Goal: Information Seeking & Learning: Learn about a topic

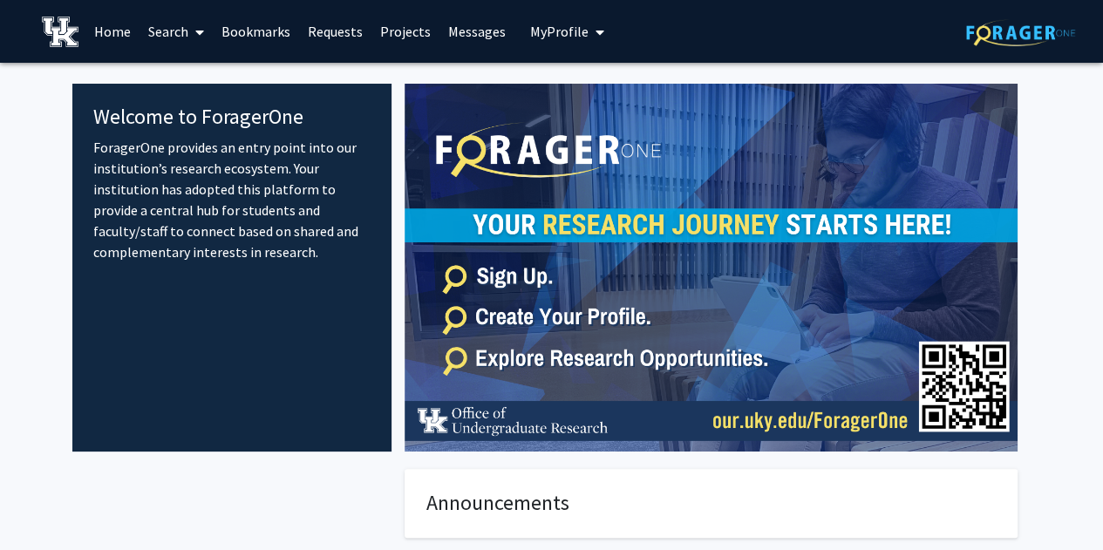
click at [534, 39] on span "My Profile" at bounding box center [559, 31] width 58 height 17
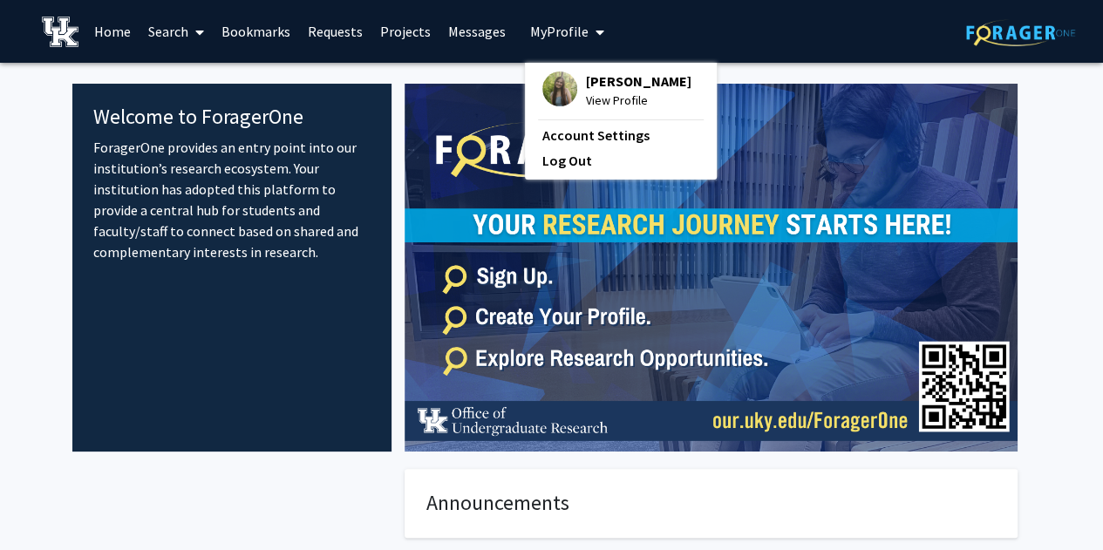
click at [611, 91] on span "View Profile" at bounding box center [639, 100] width 106 height 19
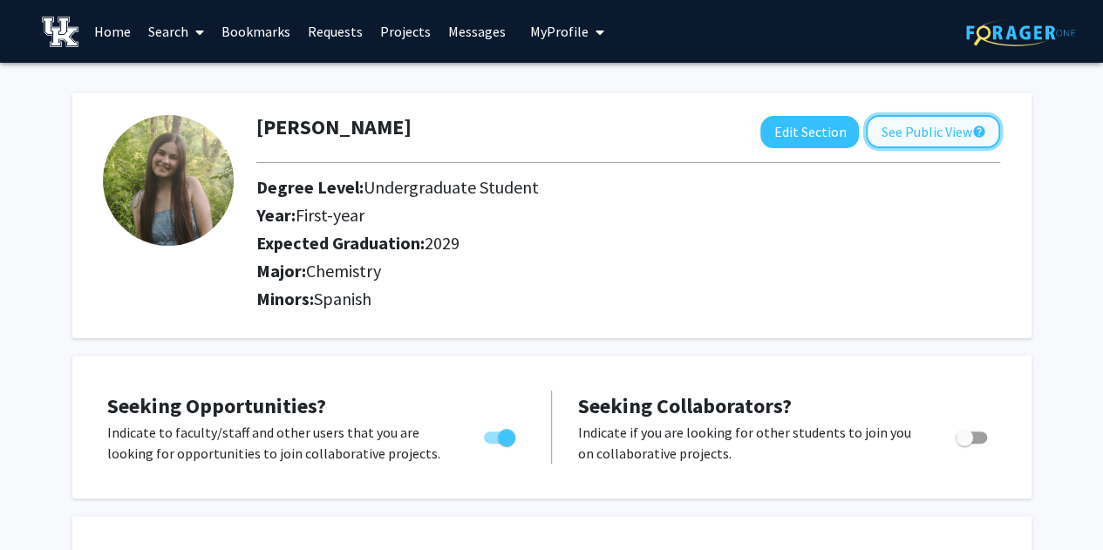
click at [923, 125] on button "See Public View help" at bounding box center [933, 131] width 134 height 33
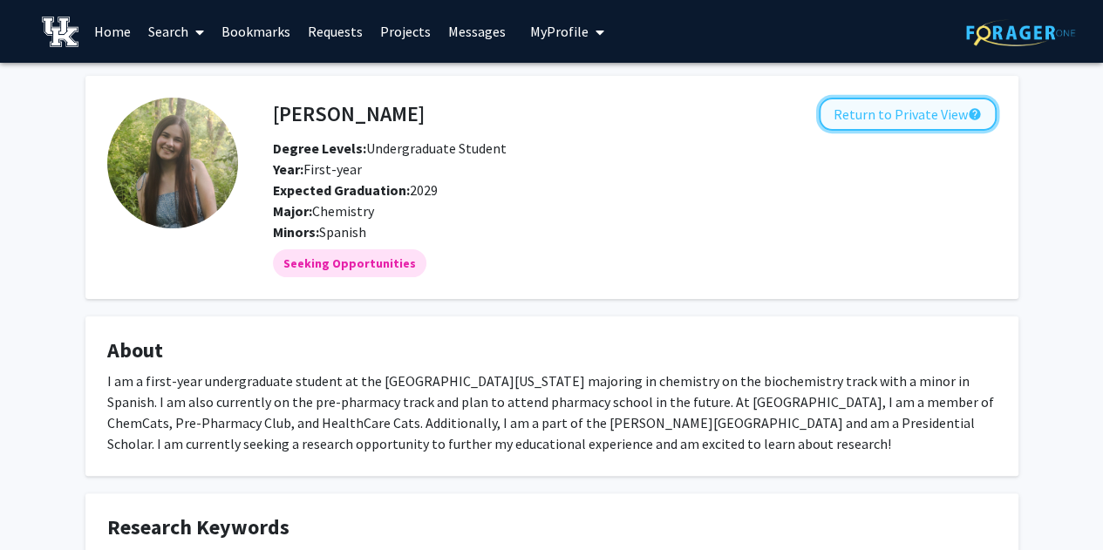
click at [889, 128] on button "Return to Private View help" at bounding box center [908, 114] width 178 height 33
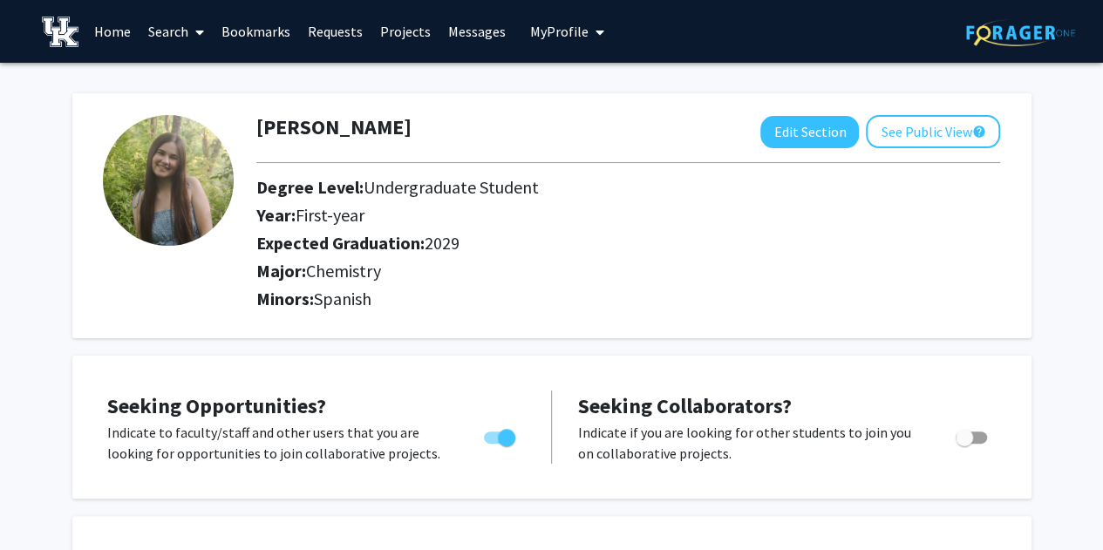
click at [324, 26] on link "Requests" at bounding box center [335, 31] width 72 height 61
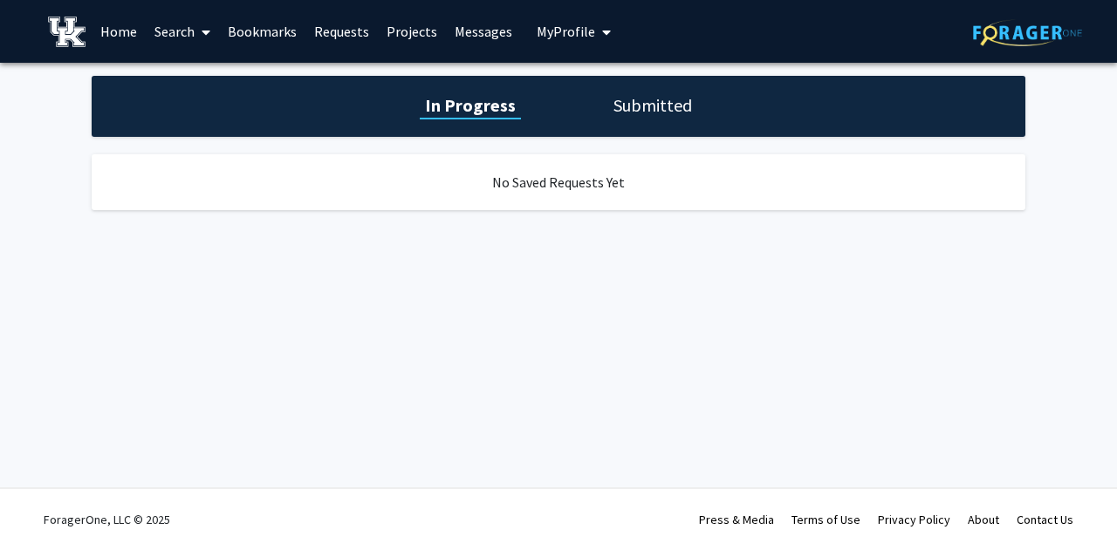
click at [131, 32] on link "Home" at bounding box center [119, 31] width 54 height 61
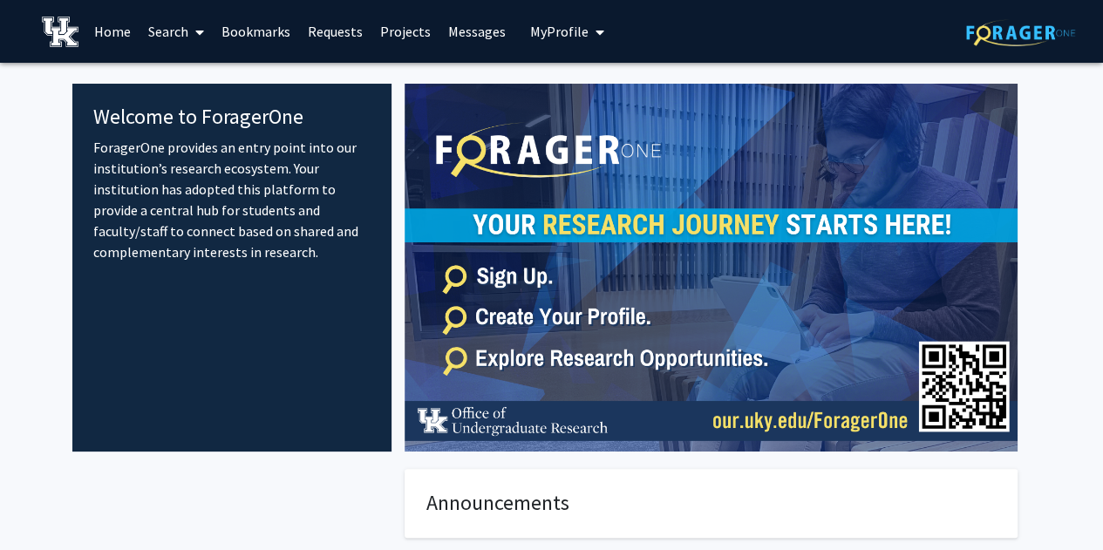
click at [150, 29] on link "Search" at bounding box center [176, 31] width 73 height 61
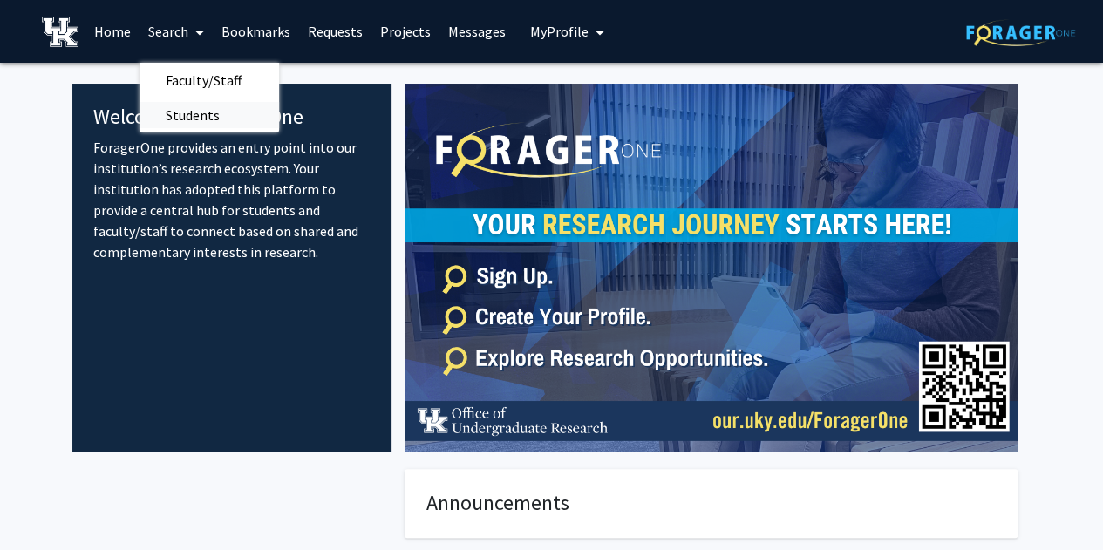
click at [202, 109] on span "Students" at bounding box center [193, 115] width 106 height 35
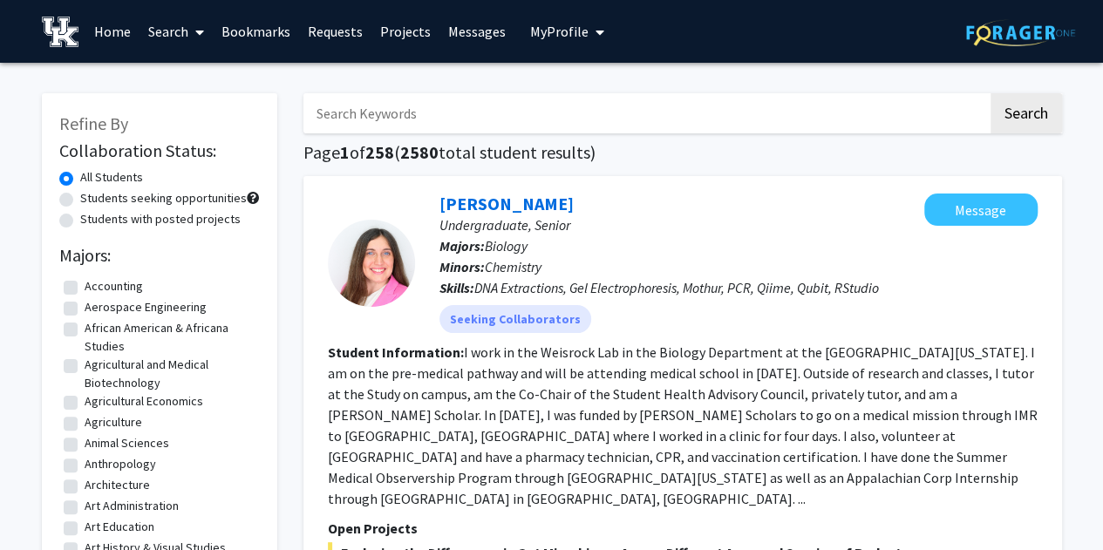
click at [170, 36] on link "Search" at bounding box center [176, 31] width 73 height 61
click at [183, 80] on span "Faculty/Staff" at bounding box center [204, 80] width 128 height 35
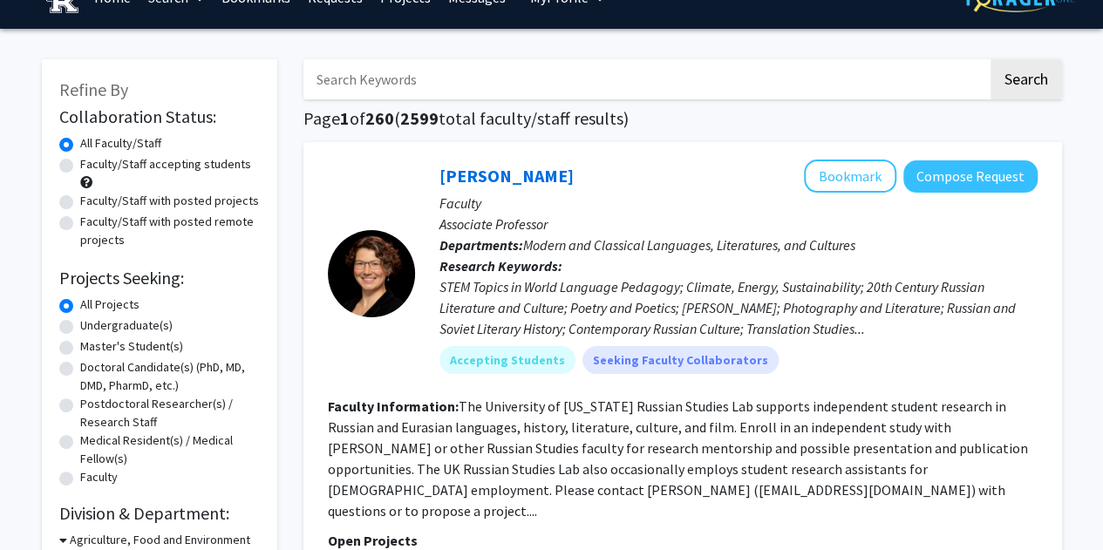
scroll to position [35, 0]
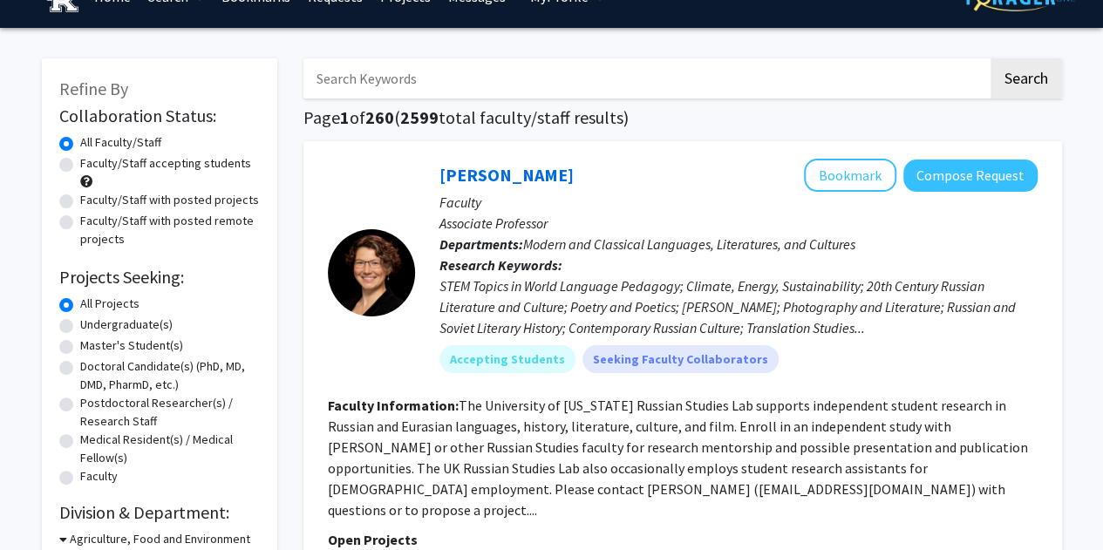
click at [80, 168] on label "Faculty/Staff accepting students" at bounding box center [165, 163] width 171 height 18
click at [80, 166] on input "Faculty/Staff accepting students" at bounding box center [85, 159] width 11 height 11
radio input "true"
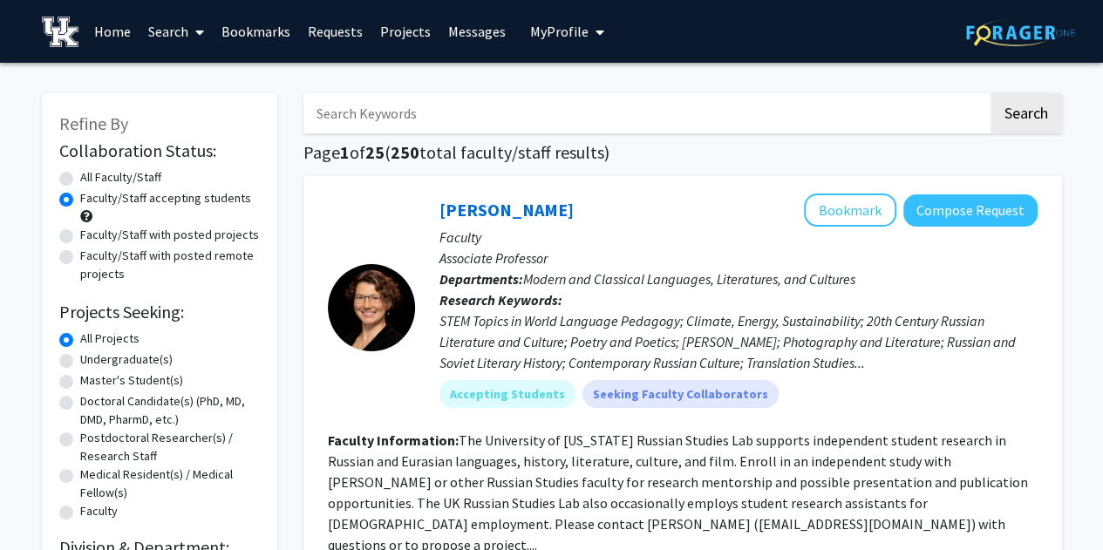
drag, startPoint x: 169, startPoint y: 188, endPoint x: 113, endPoint y: 150, distance: 67.7
click at [113, 150] on h2 "Collaboration Status:" at bounding box center [159, 150] width 201 height 21
click at [456, 113] on input "Search Keywords" at bounding box center [646, 113] width 685 height 40
type input "pharmacy"
click at [1028, 129] on button "Search" at bounding box center [1027, 113] width 72 height 40
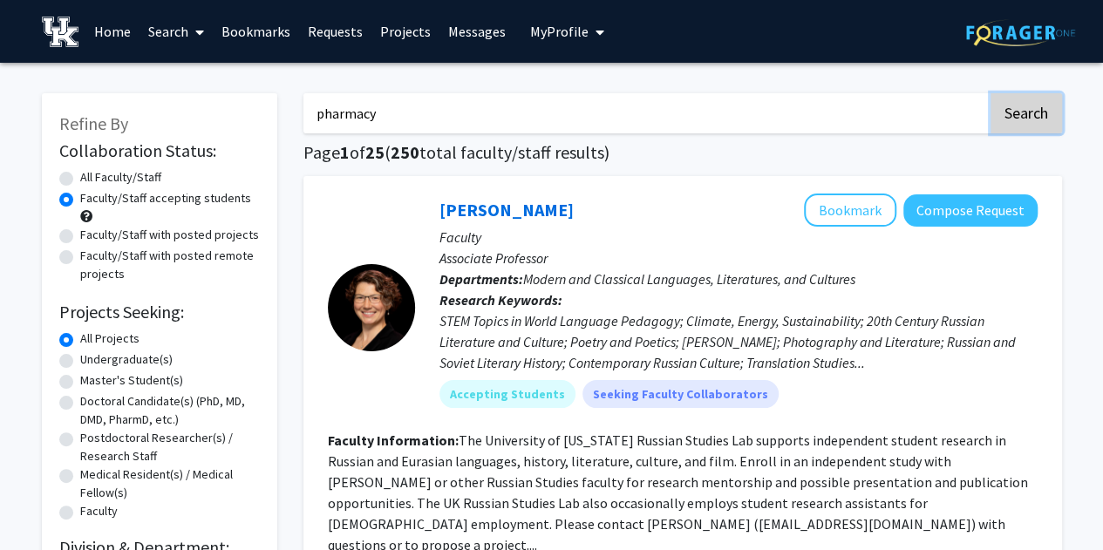
radio input "true"
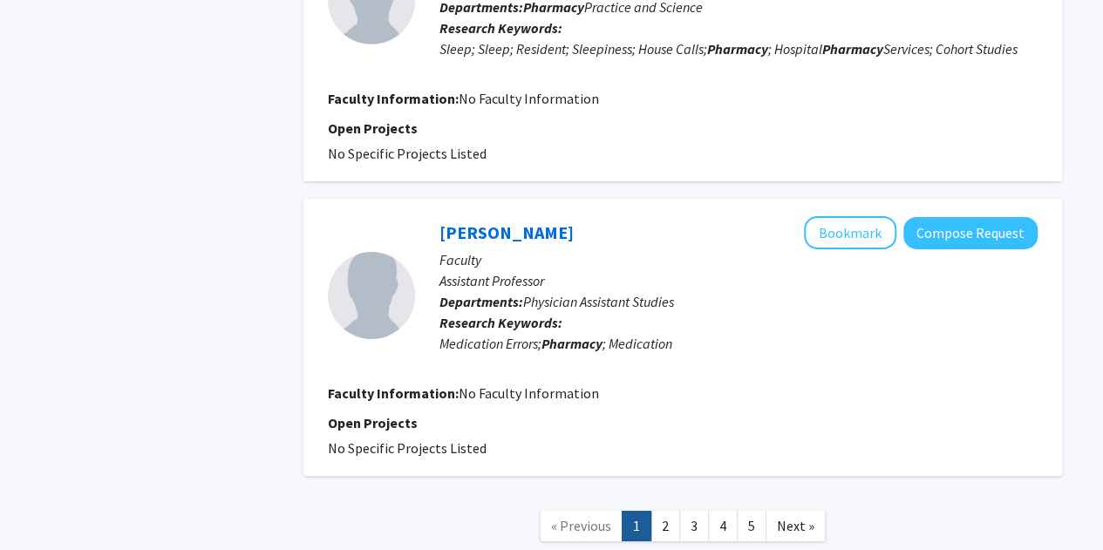
scroll to position [2772, 0]
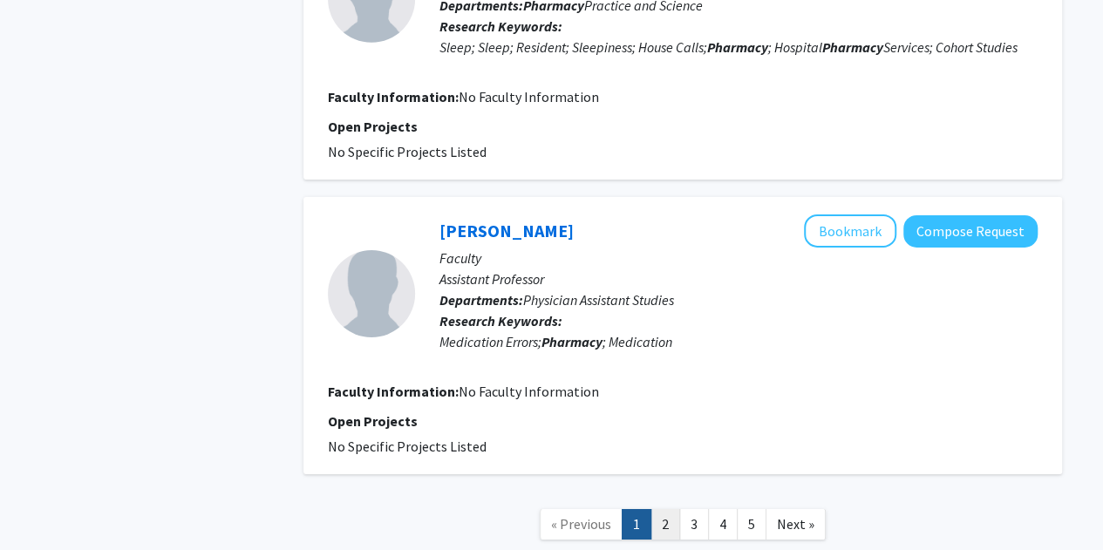
click at [667, 509] on link "2" at bounding box center [666, 524] width 30 height 31
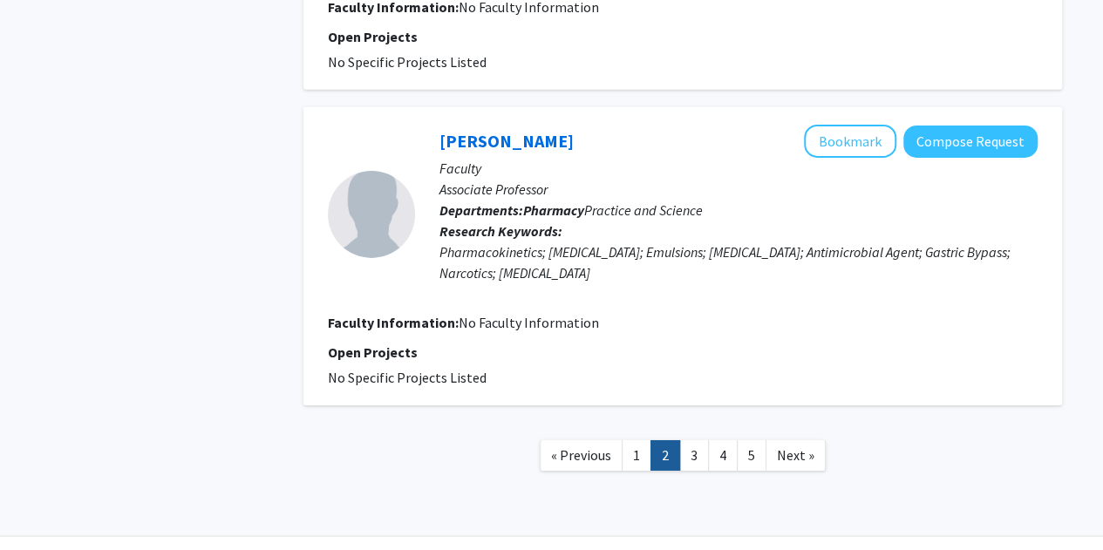
scroll to position [2772, 0]
click at [700, 470] on link "3" at bounding box center [695, 455] width 30 height 31
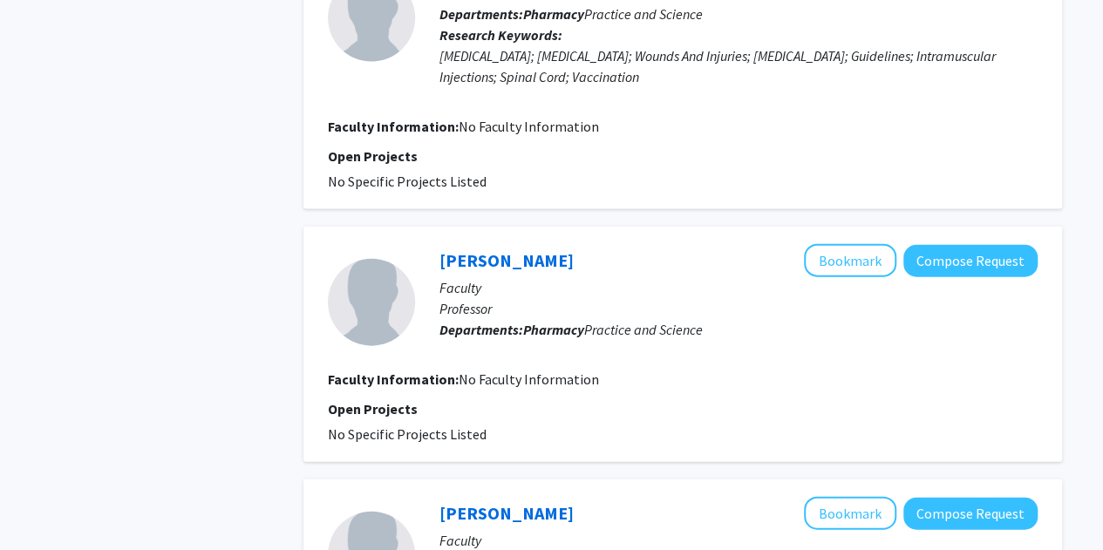
scroll to position [2456, 0]
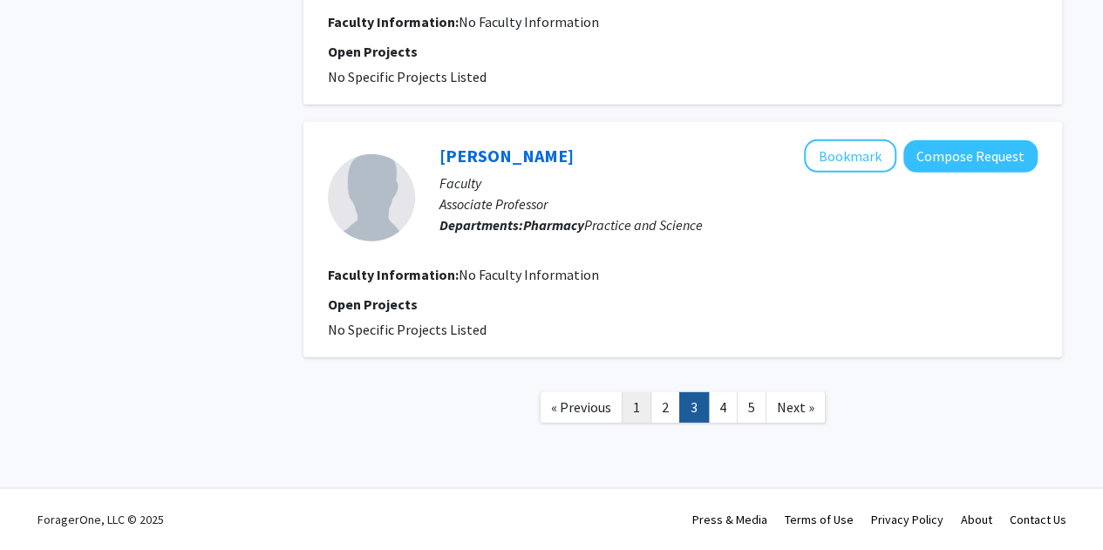
click at [632, 407] on link "1" at bounding box center [637, 408] width 30 height 31
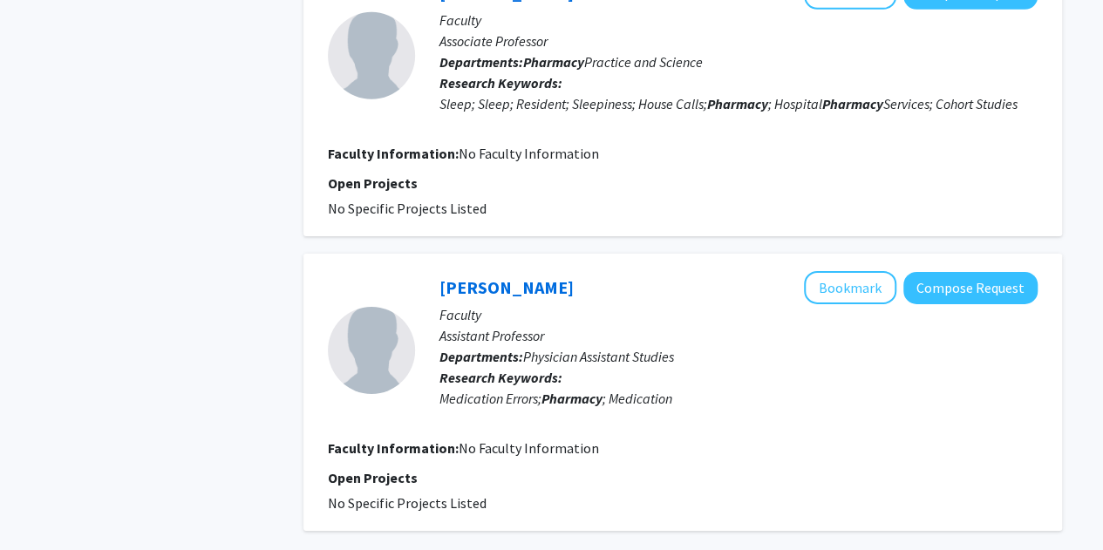
scroll to position [2716, 0]
click at [559, 276] on link "Cheryl Vanderford" at bounding box center [507, 287] width 134 height 22
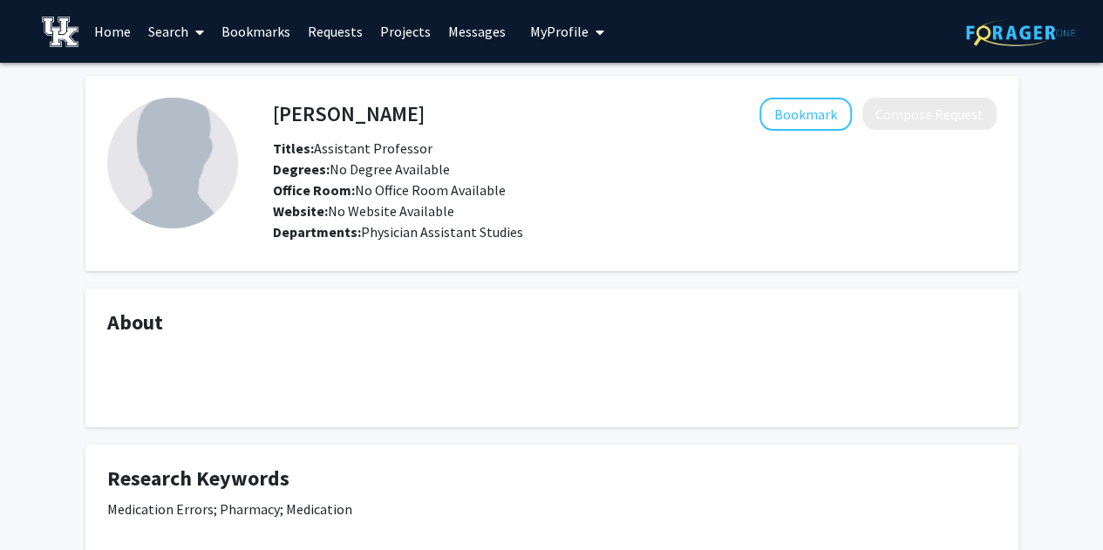
click at [365, 106] on h4 "Cheryl Vanderford" at bounding box center [349, 114] width 152 height 32
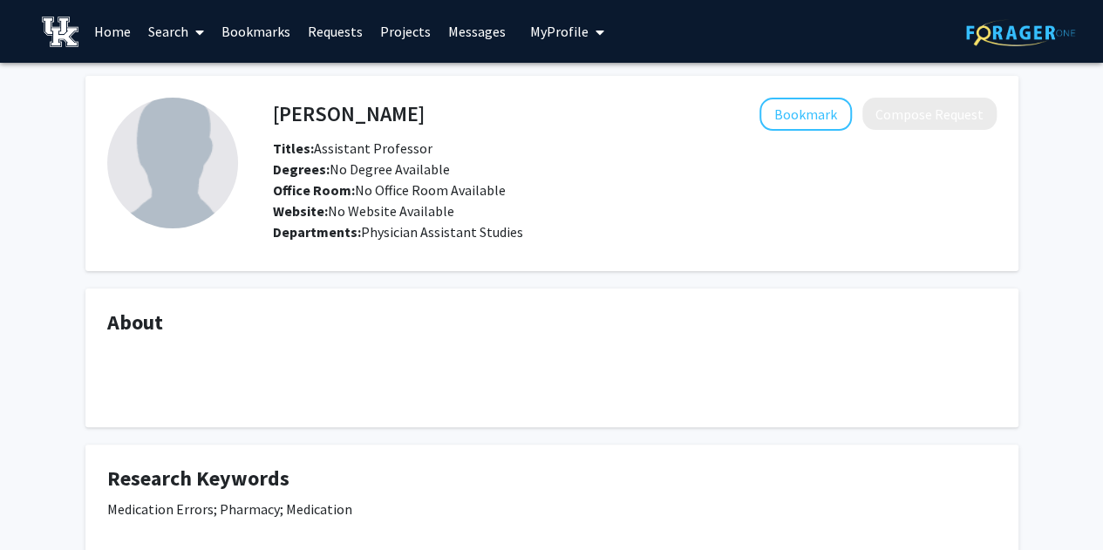
click at [273, 118] on h4 "Cheryl Vanderford" at bounding box center [349, 114] width 152 height 32
drag, startPoint x: 273, startPoint y: 118, endPoint x: 406, endPoint y: 114, distance: 132.6
click at [406, 114] on h4 "Cheryl Vanderford" at bounding box center [349, 114] width 152 height 32
copy h4 "Cheryl Vanderford"
click at [406, 114] on h4 "Cheryl Vanderford" at bounding box center [349, 114] width 152 height 32
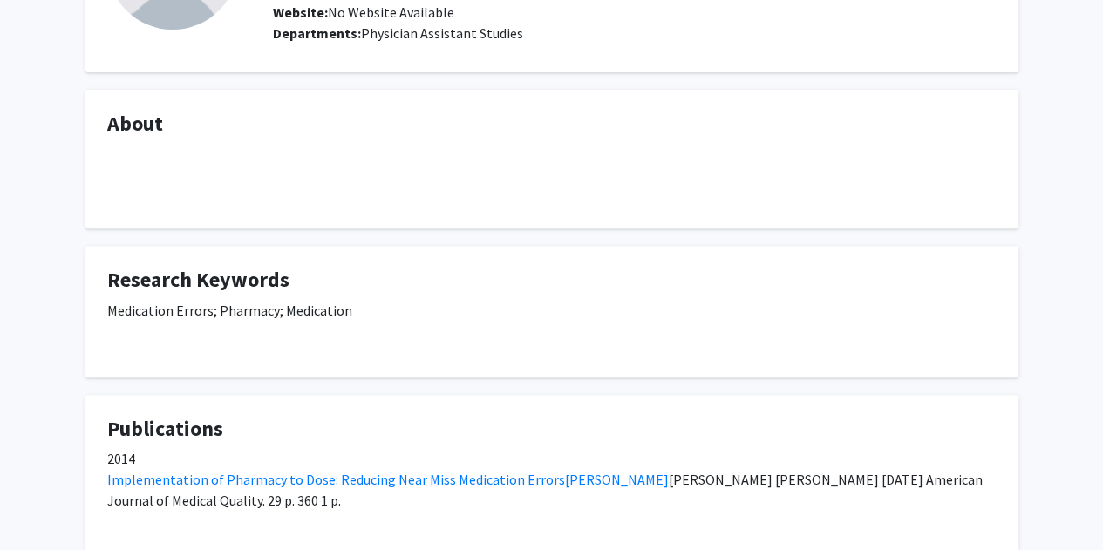
scroll to position [311, 0]
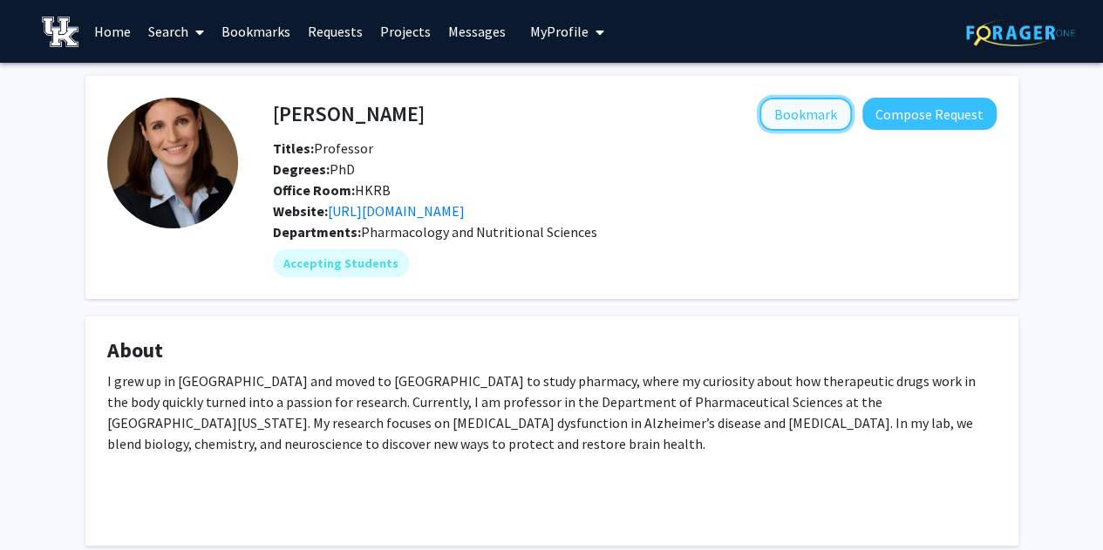
click at [815, 112] on button "Bookmark" at bounding box center [806, 114] width 92 height 33
click at [261, 31] on link "Bookmarks" at bounding box center [256, 31] width 86 height 61
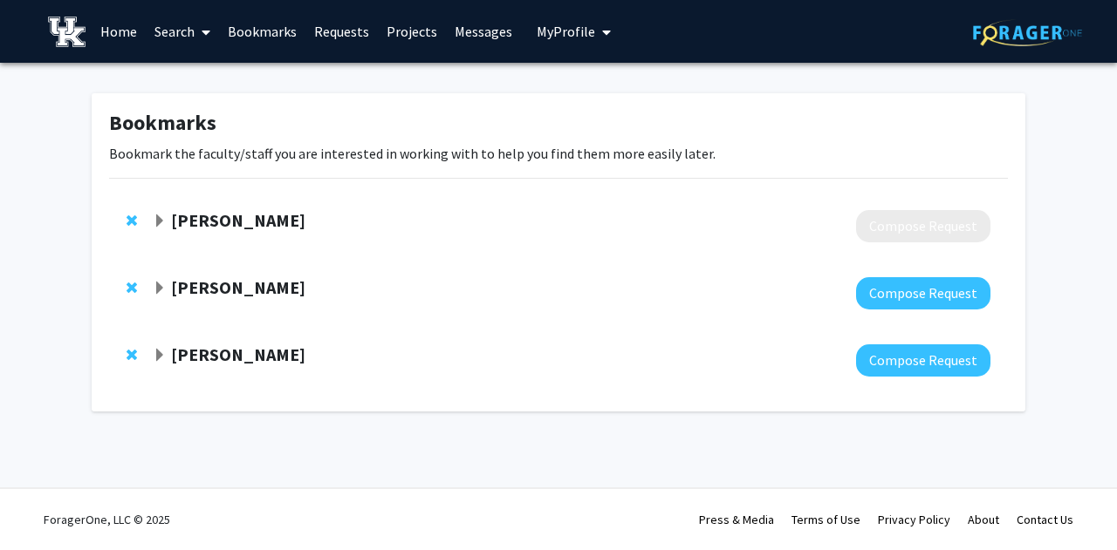
click at [223, 224] on strong "Jurgen Rohr" at bounding box center [238, 220] width 134 height 22
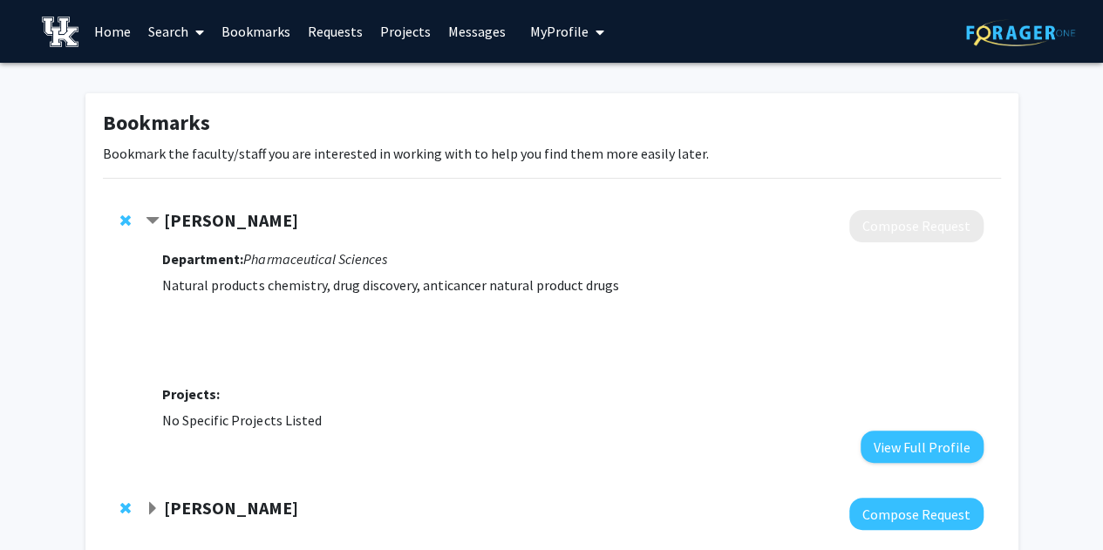
click at [223, 224] on strong "Jurgen Rohr" at bounding box center [231, 220] width 134 height 22
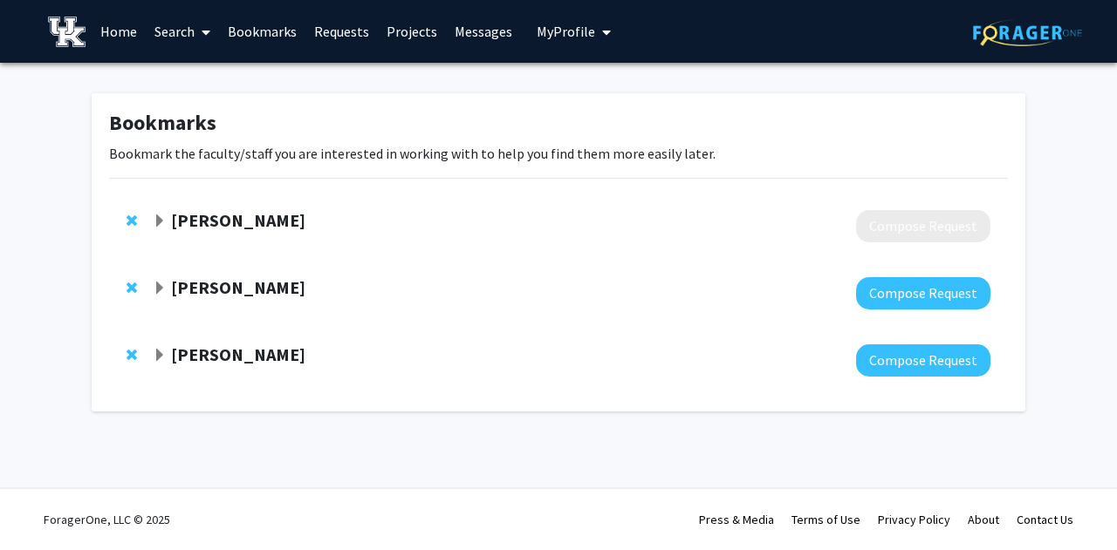
click at [130, 221] on span "Remove Jurgen Rohr from bookmarks" at bounding box center [131, 221] width 10 height 14
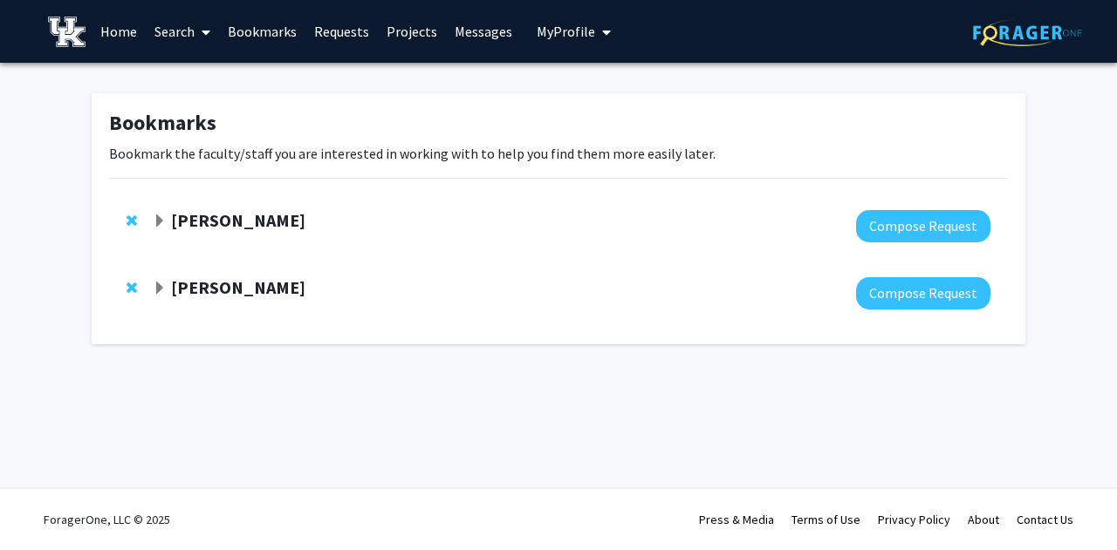
click at [174, 208] on div "Anika Hartz Compose Request" at bounding box center [558, 226] width 898 height 67
click at [192, 216] on strong "Anika Hartz" at bounding box center [238, 220] width 134 height 22
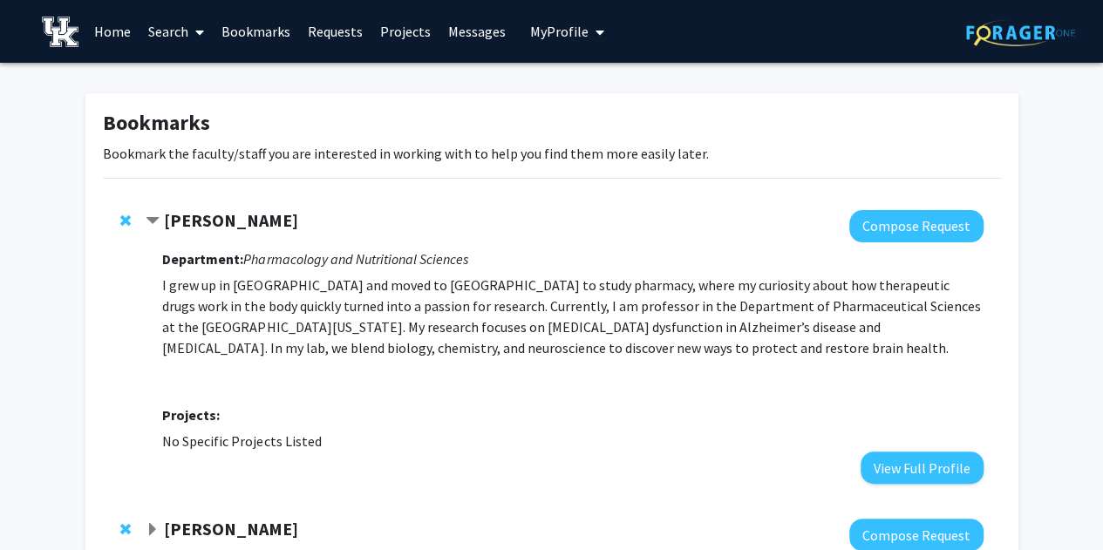
click at [192, 216] on strong "Anika Hartz" at bounding box center [231, 220] width 134 height 22
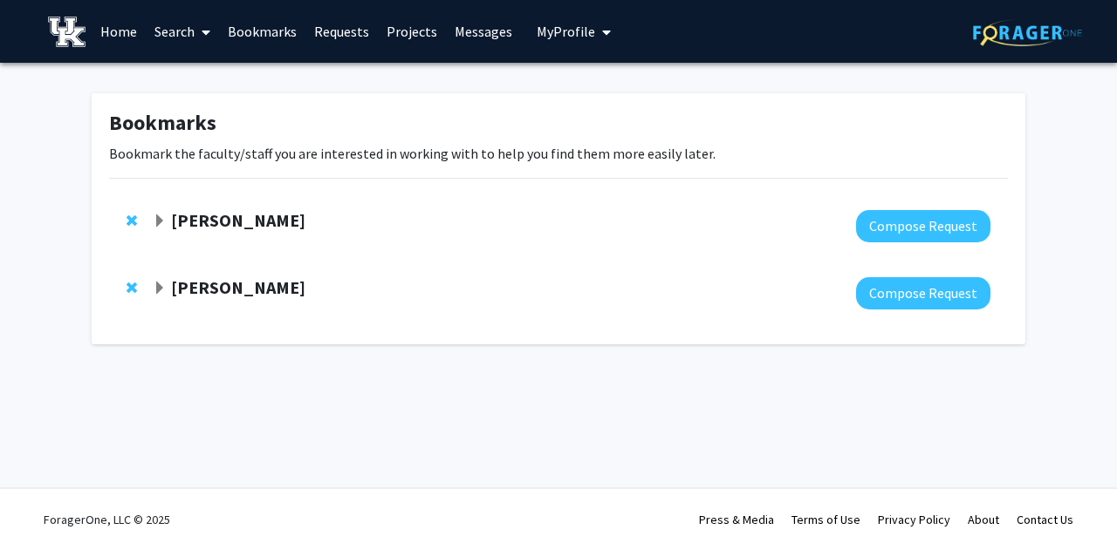
click at [167, 28] on link "Search" at bounding box center [182, 31] width 73 height 61
click at [190, 92] on span "Faculty/Staff" at bounding box center [210, 80] width 128 height 35
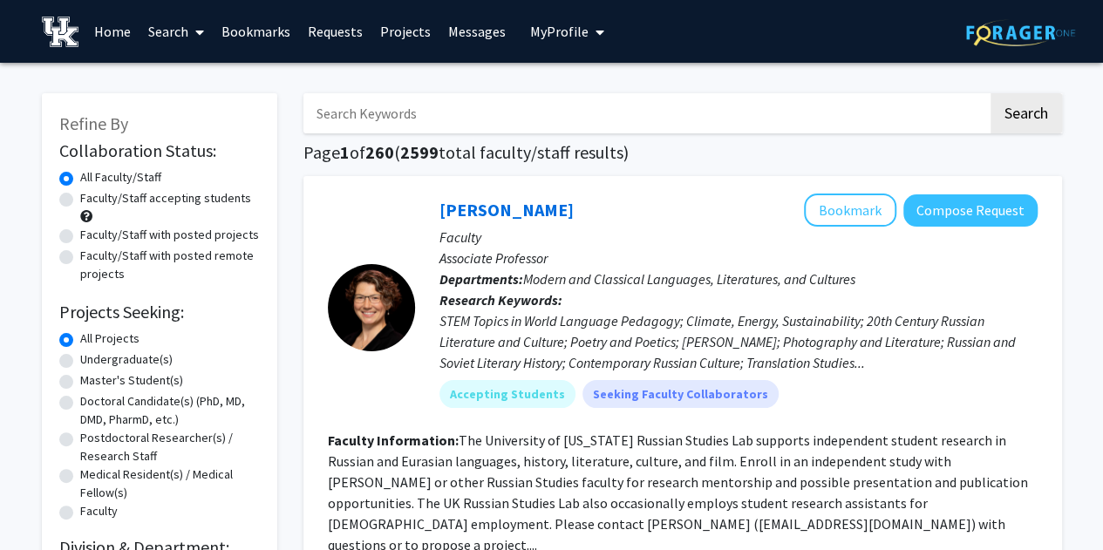
click at [424, 111] on input "Search Keywords" at bounding box center [646, 113] width 685 height 40
type input "pharmacy"
click at [80, 198] on label "Faculty/Staff accepting students" at bounding box center [165, 198] width 171 height 18
click at [80, 198] on input "Faculty/Staff accepting students" at bounding box center [85, 194] width 11 height 11
radio input "true"
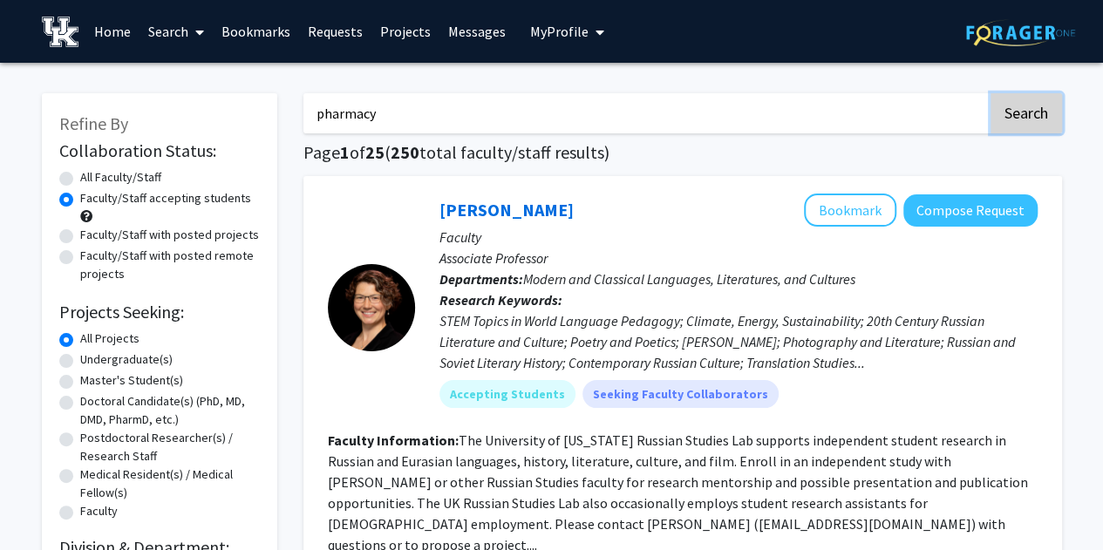
click at [1015, 121] on button "Search" at bounding box center [1027, 113] width 72 height 40
radio input "true"
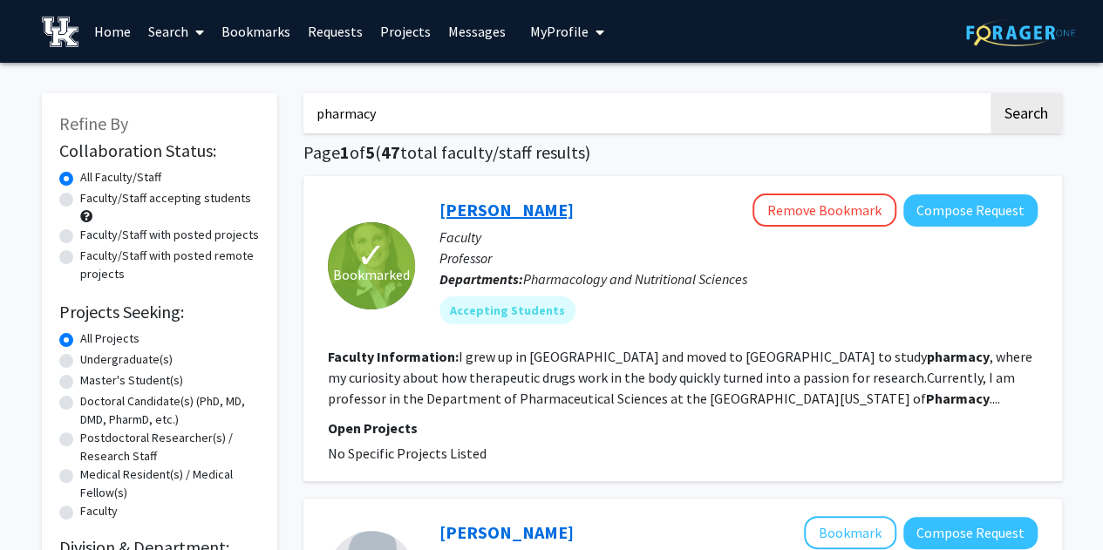
click at [505, 212] on link "Anika Hartz" at bounding box center [507, 210] width 134 height 22
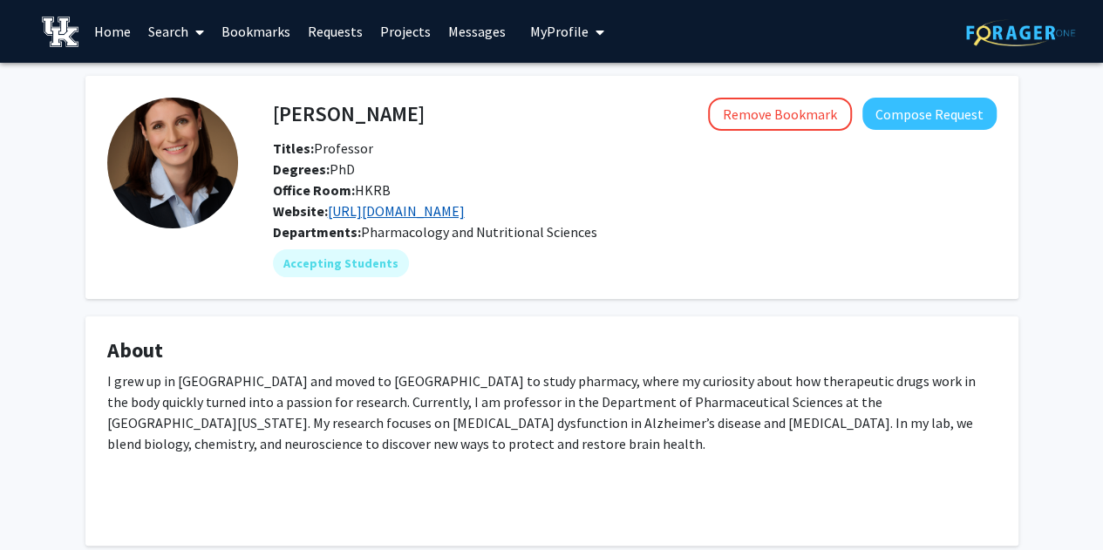
click at [429, 213] on link "https://bauerhartzlab.org/" at bounding box center [396, 210] width 137 height 17
click at [164, 31] on link "Search" at bounding box center [176, 31] width 73 height 61
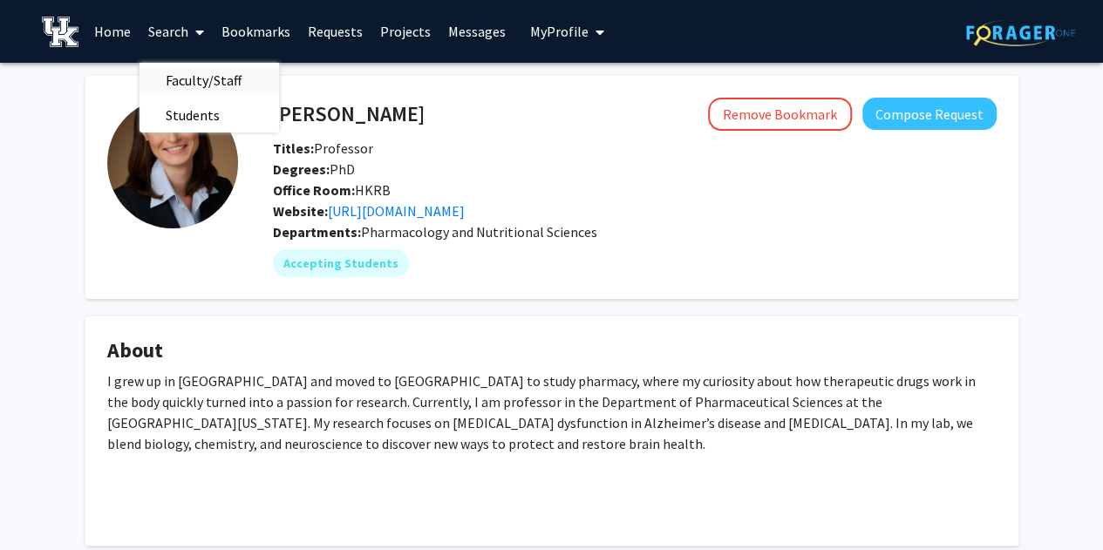
click at [183, 82] on span "Faculty/Staff" at bounding box center [204, 80] width 128 height 35
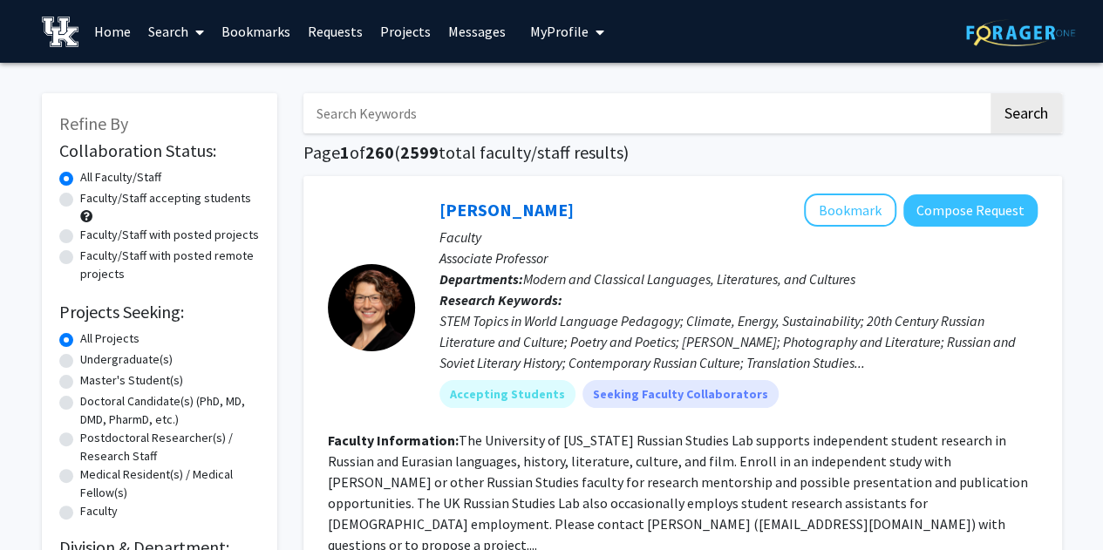
click at [183, 41] on link "Search" at bounding box center [176, 31] width 73 height 61
click at [185, 118] on span "Students" at bounding box center [193, 115] width 106 height 35
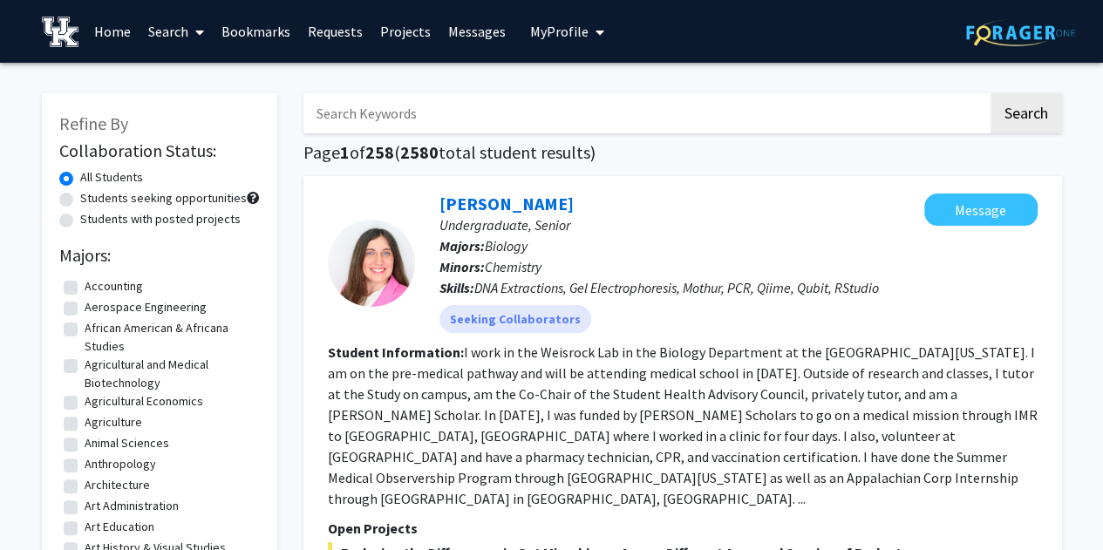
click at [337, 123] on input "Search Keywords" at bounding box center [646, 113] width 685 height 40
click at [1009, 112] on button "Search" at bounding box center [1027, 113] width 72 height 40
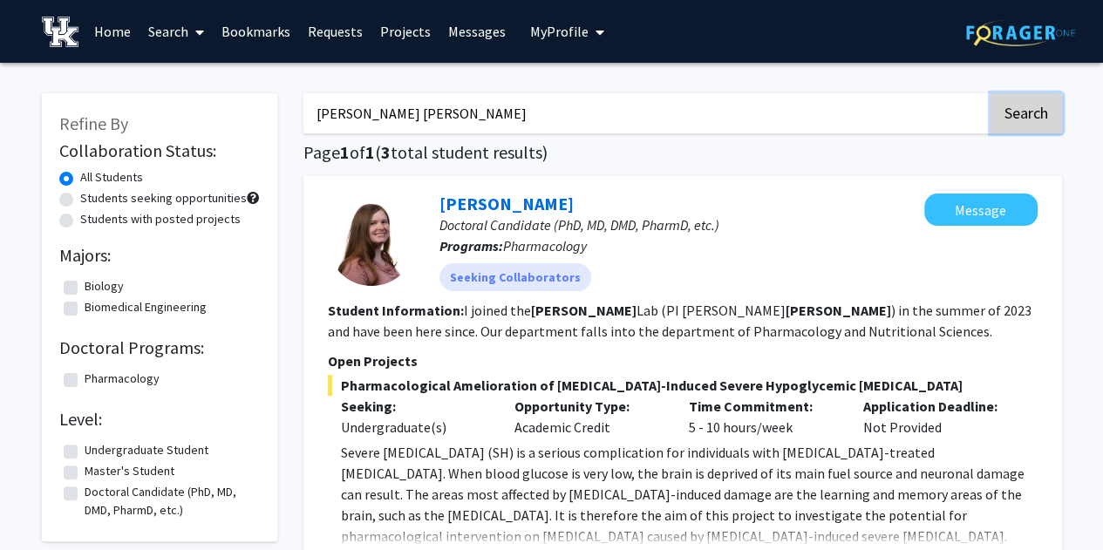
click at [1018, 113] on button "Search" at bounding box center [1027, 113] width 72 height 40
click at [379, 100] on input "fisher quigley" at bounding box center [646, 113] width 685 height 40
paste input "Jackson Truesdell"
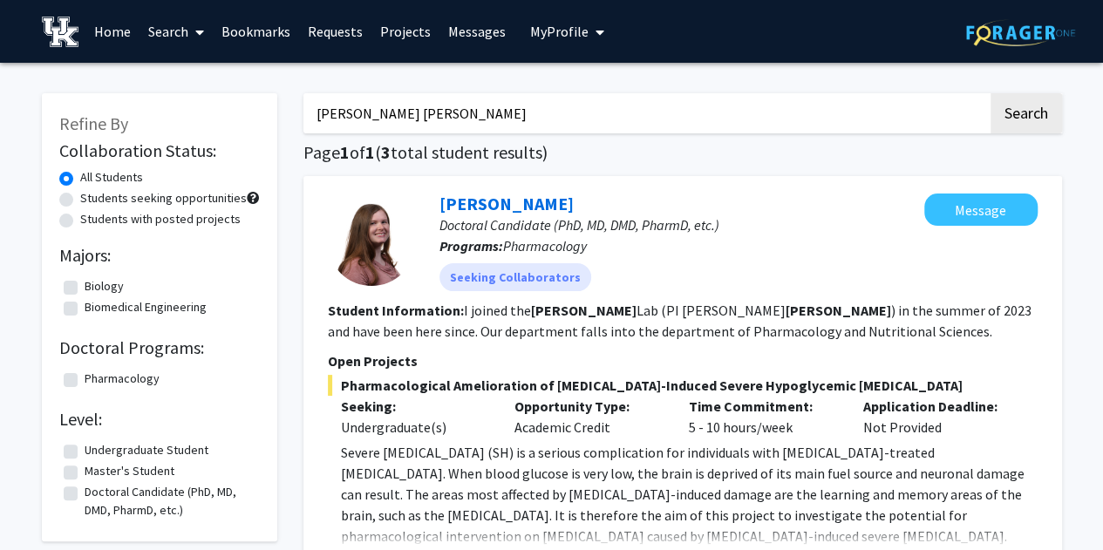
type input "Jackson Truesdell"
click at [991, 93] on button "Search" at bounding box center [1027, 113] width 72 height 40
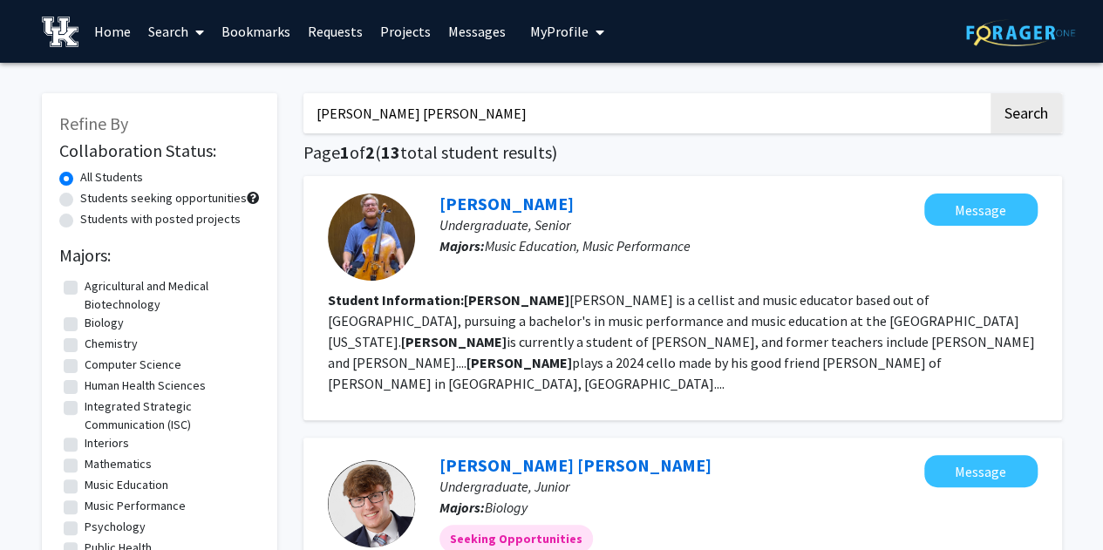
click at [164, 41] on link "Search" at bounding box center [176, 31] width 73 height 61
click at [194, 92] on span "Faculty/Staff" at bounding box center [204, 80] width 128 height 35
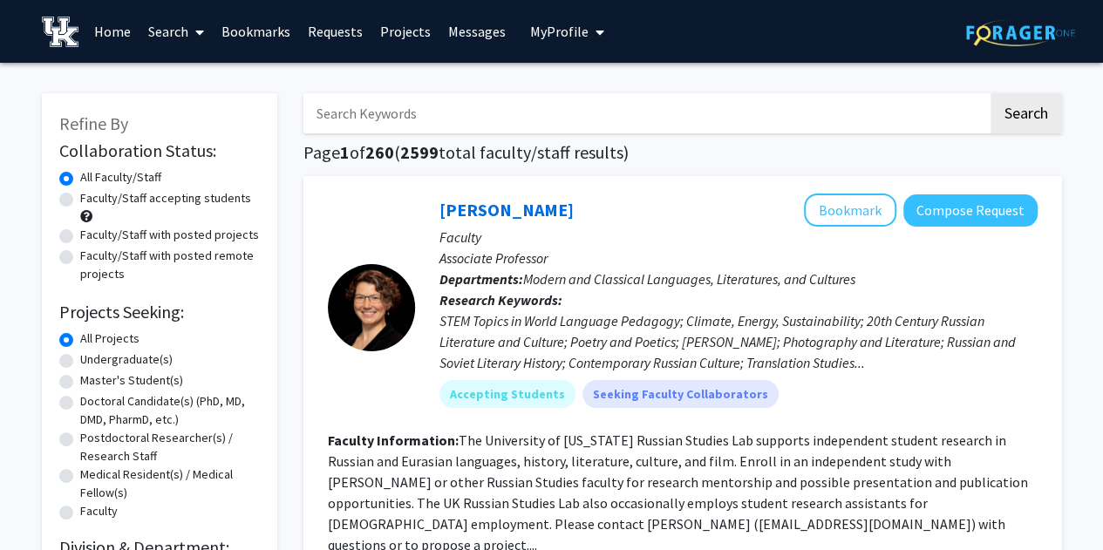
click at [387, 109] on input "Search Keywords" at bounding box center [646, 113] width 685 height 40
type input "fisher"
click at [991, 93] on button "Search" at bounding box center [1027, 113] width 72 height 40
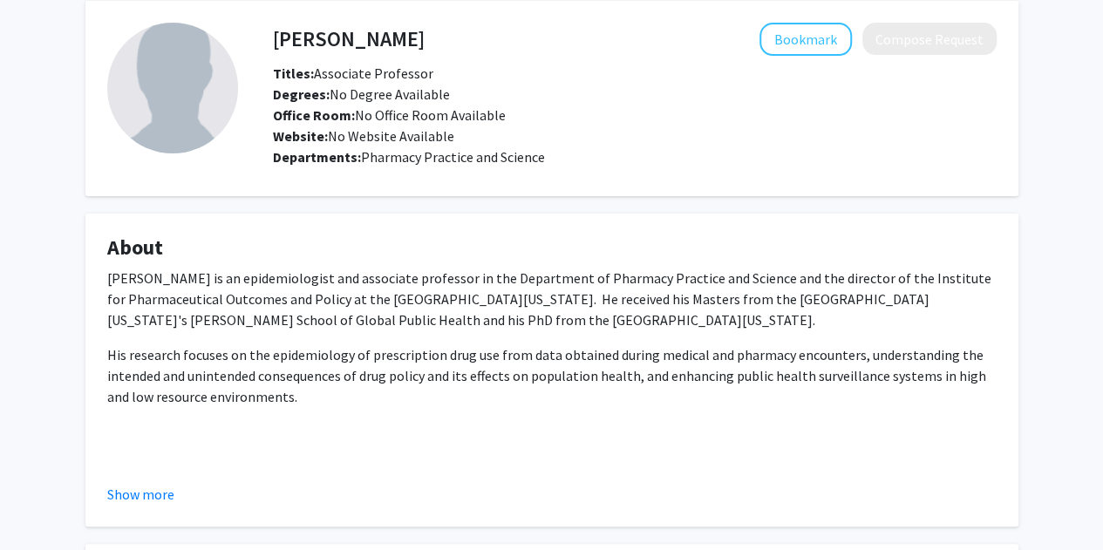
scroll to position [83, 0]
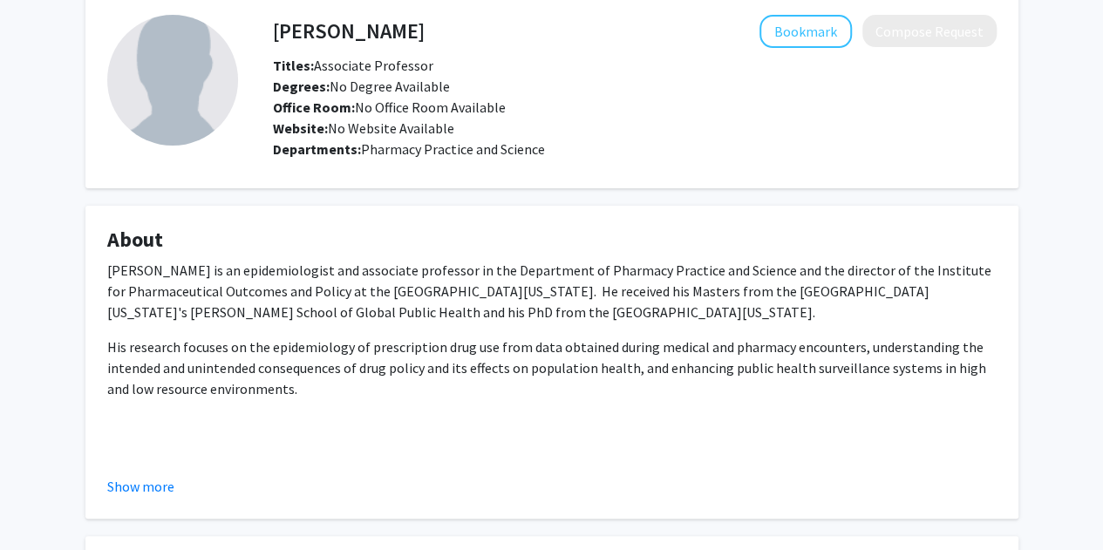
click at [502, 354] on div "[PERSON_NAME] is an epidemiologist and associate professor in the Department of…" at bounding box center [552, 399] width 890 height 279
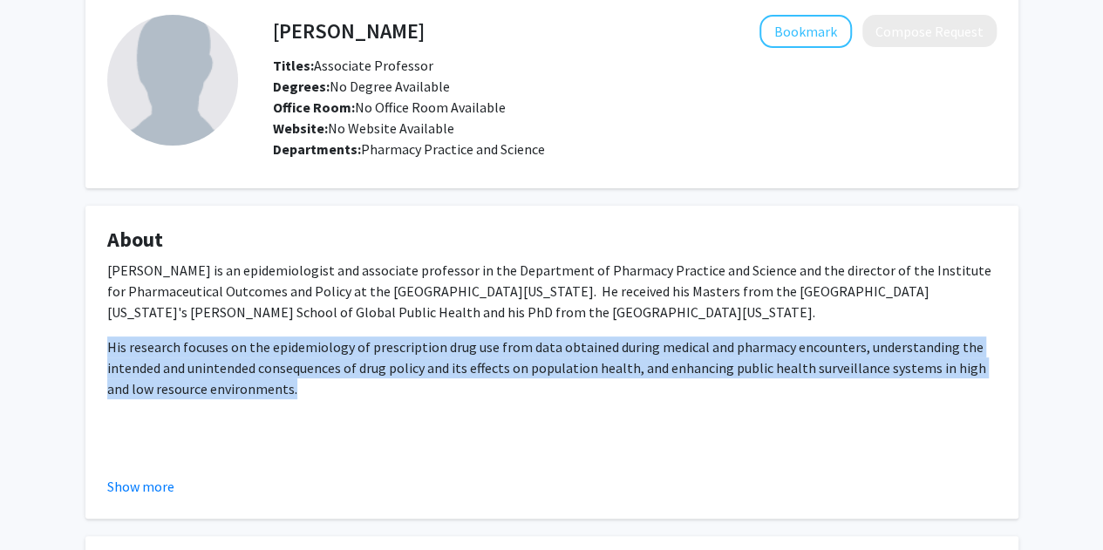
click at [502, 354] on div "Dr. Chris Delcher is an epidemiologist and associate professor in the Departmen…" at bounding box center [552, 399] width 890 height 279
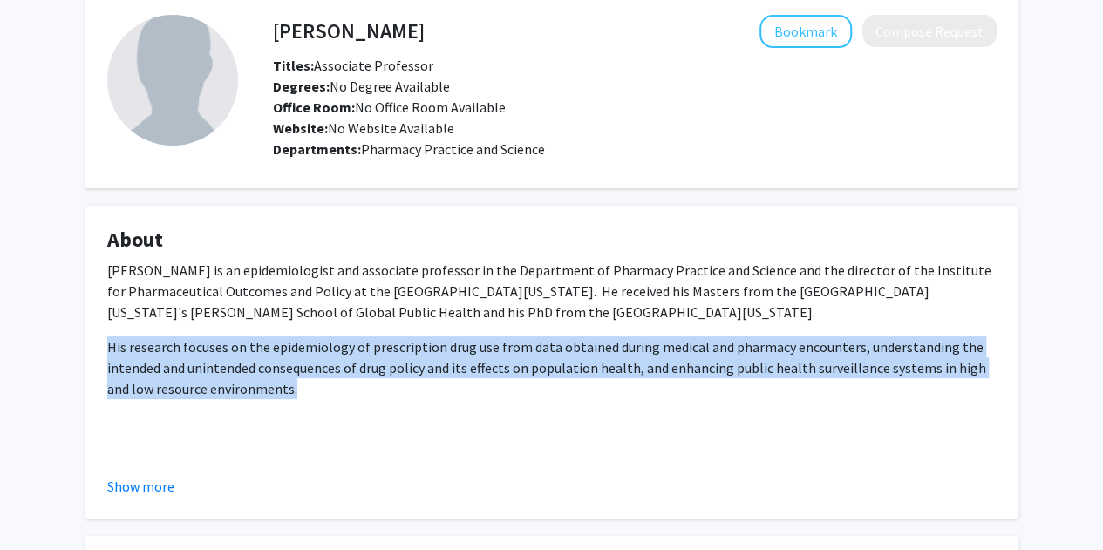
click at [502, 354] on div "Dr. Chris Delcher is an epidemiologist and associate professor in the Departmen…" at bounding box center [552, 399] width 890 height 279
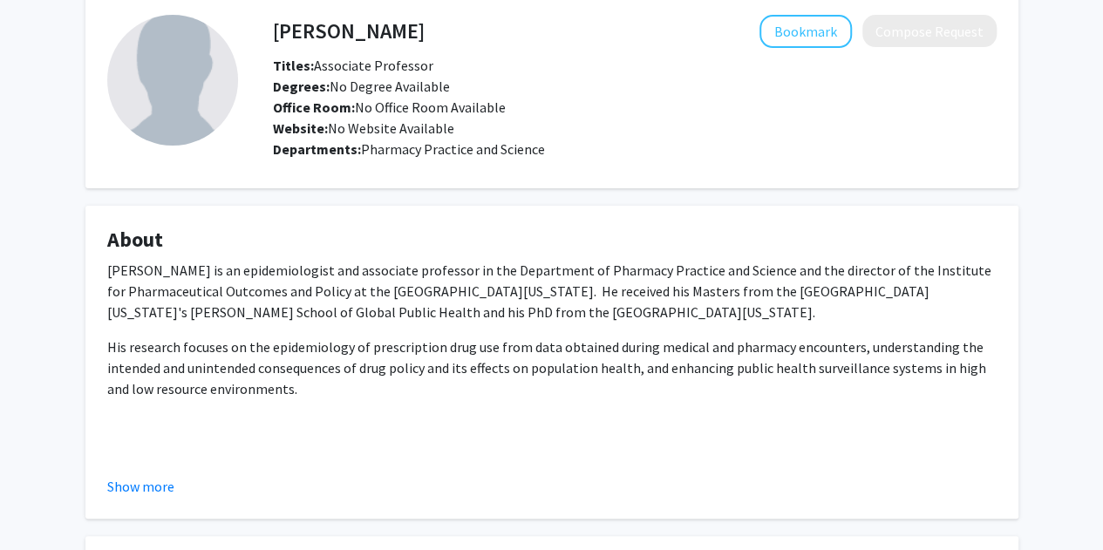
click at [475, 306] on div "Dr. Chris Delcher is an epidemiologist and associate professor in the Departmen…" at bounding box center [552, 399] width 890 height 279
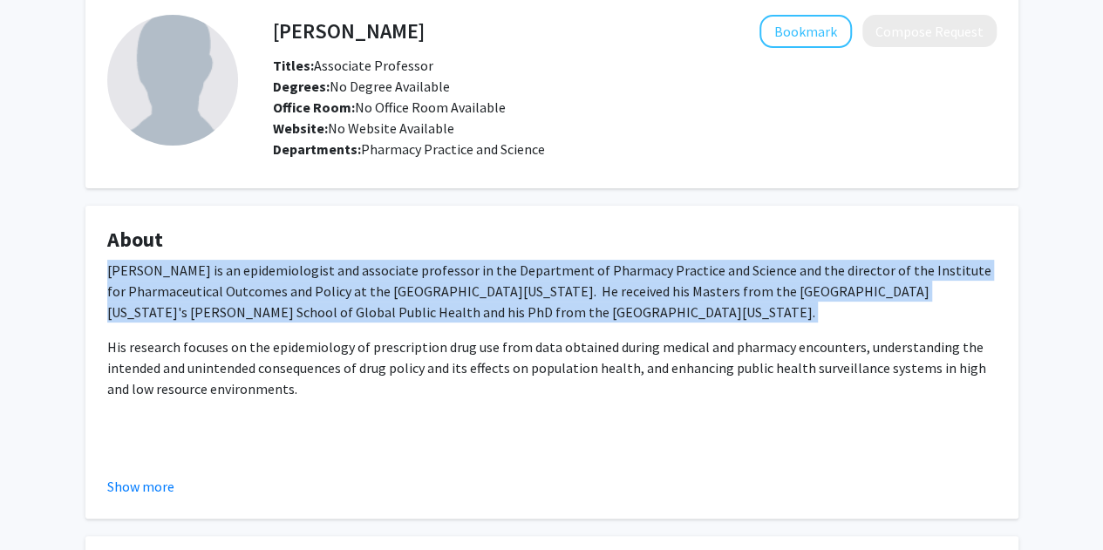
click at [475, 306] on div "Dr. Chris Delcher is an epidemiologist and associate professor in the Departmen…" at bounding box center [552, 399] width 890 height 279
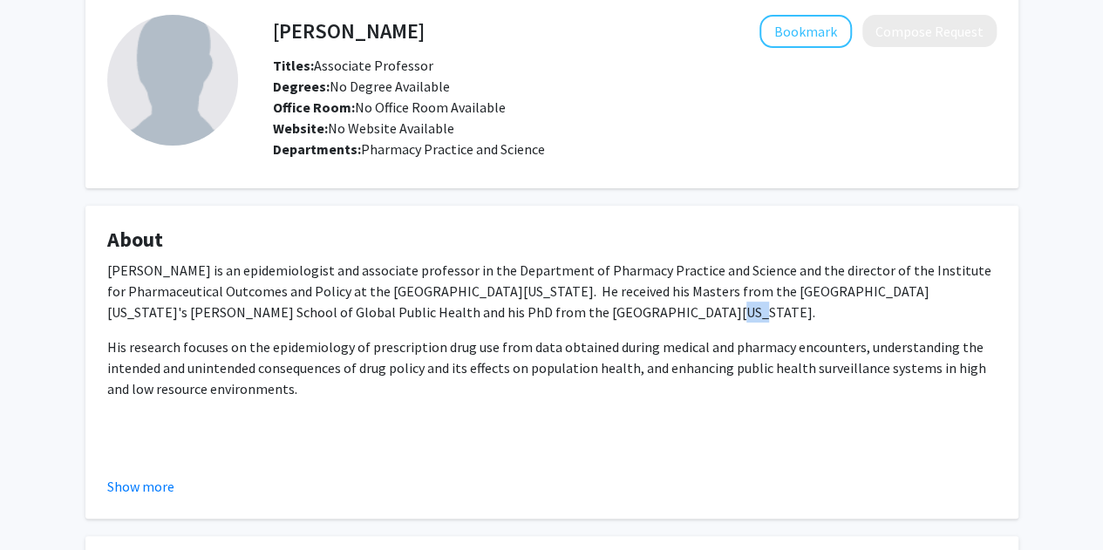
click at [475, 306] on div "Dr. Chris Delcher is an epidemiologist and associate professor in the Departmen…" at bounding box center [552, 399] width 890 height 279
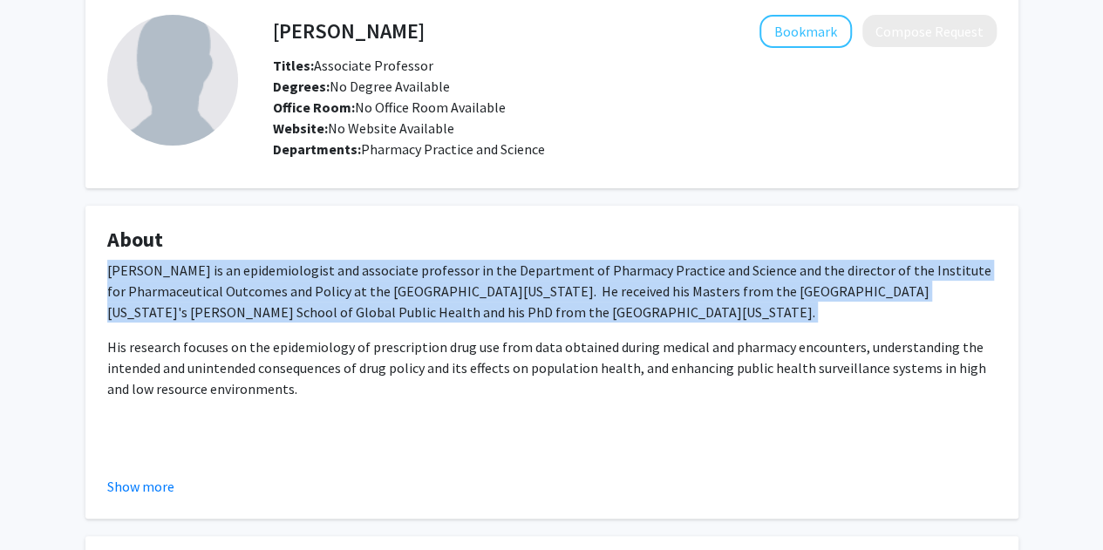
click at [475, 306] on div "Dr. Chris Delcher is an epidemiologist and associate professor in the Departmen…" at bounding box center [552, 399] width 890 height 279
click at [476, 304] on div "Dr. Chris Delcher is an epidemiologist and associate professor in the Departmen…" at bounding box center [552, 399] width 890 height 279
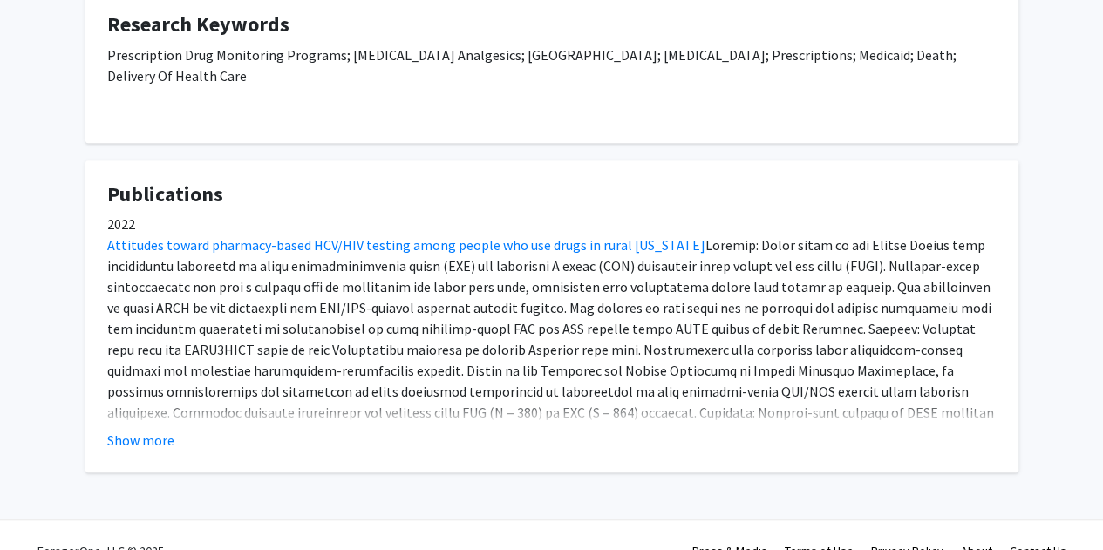
scroll to position [627, 0]
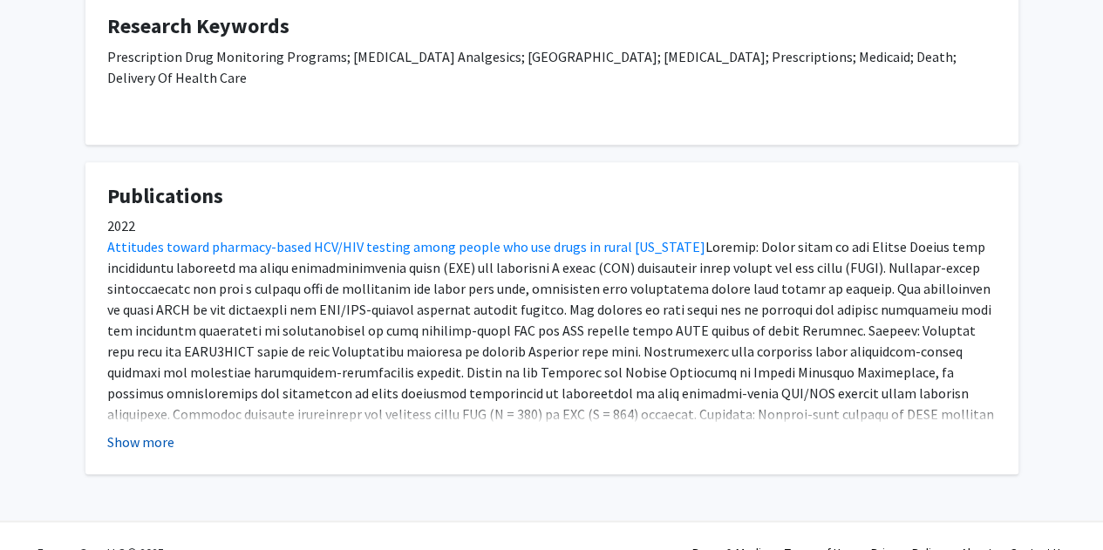
click at [150, 432] on button "Show more" at bounding box center [140, 442] width 67 height 21
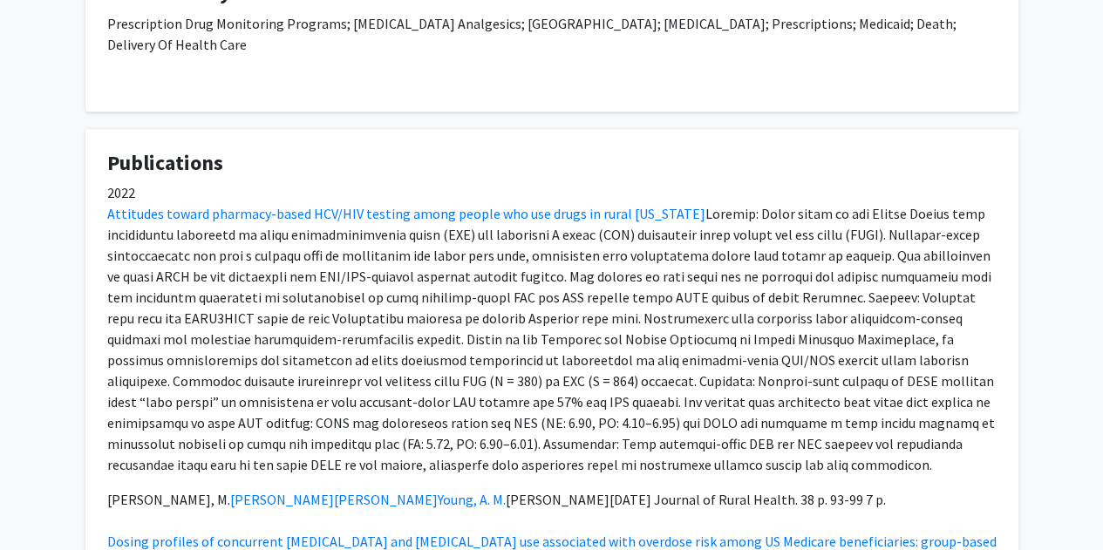
scroll to position [0, 0]
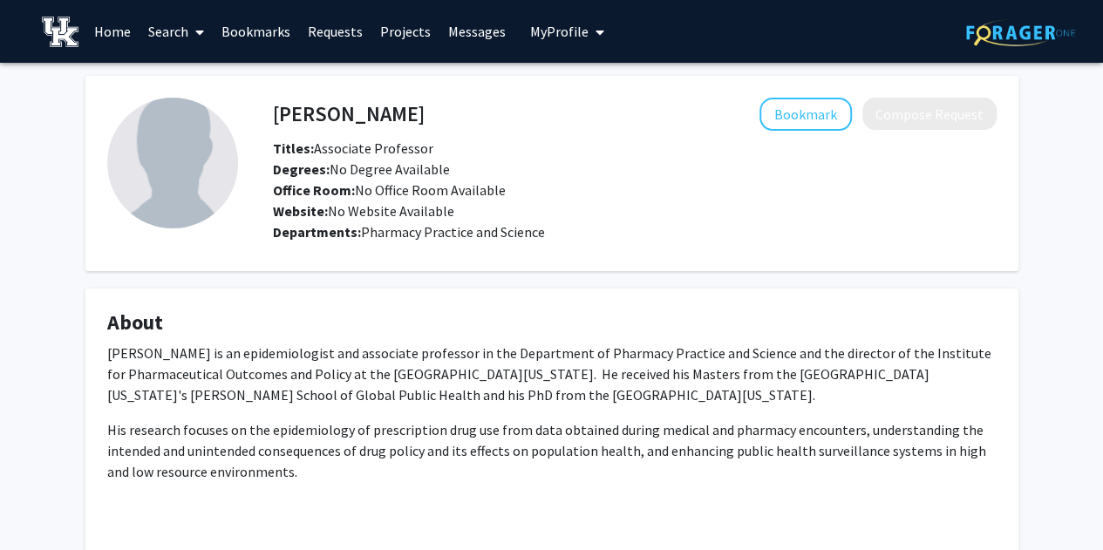
click at [310, 124] on h4 "Philip Delcher" at bounding box center [349, 114] width 152 height 32
copy h4 "Philip Delcher"
click at [310, 124] on h4 "Philip Delcher" at bounding box center [349, 114] width 152 height 32
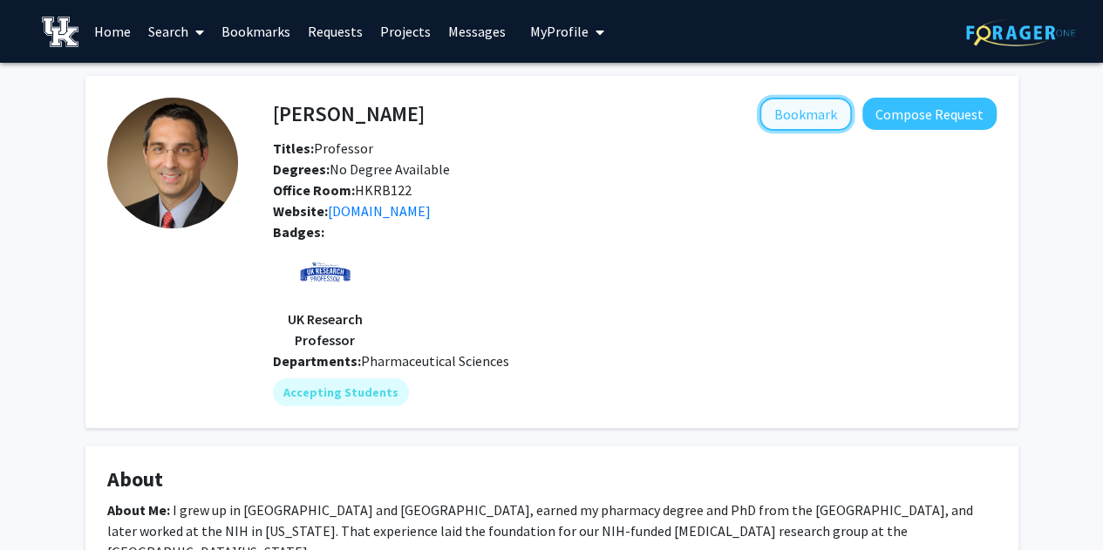
click at [782, 122] on button "Bookmark" at bounding box center [806, 114] width 92 height 33
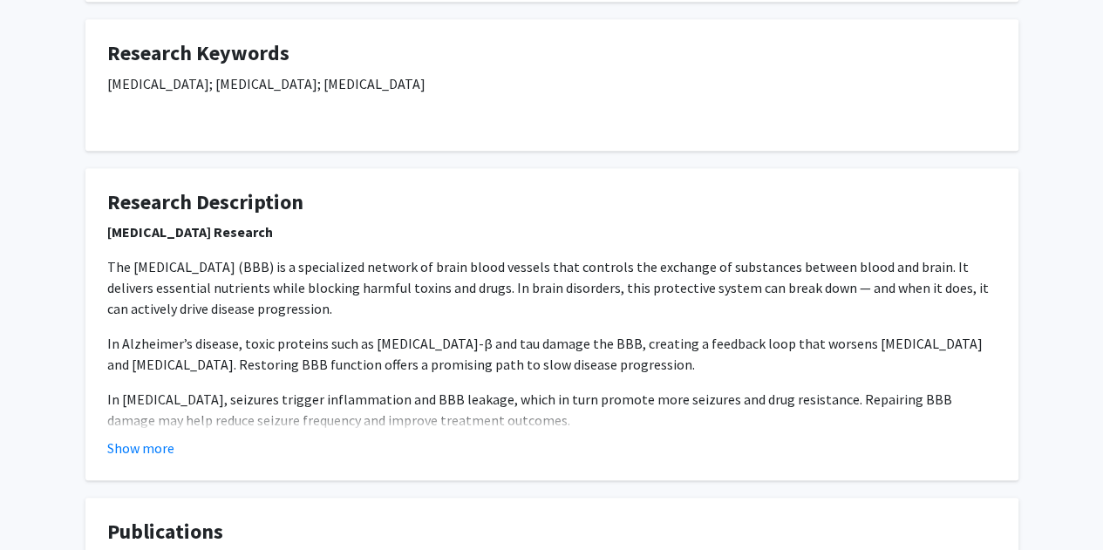
scroll to position [713, 0]
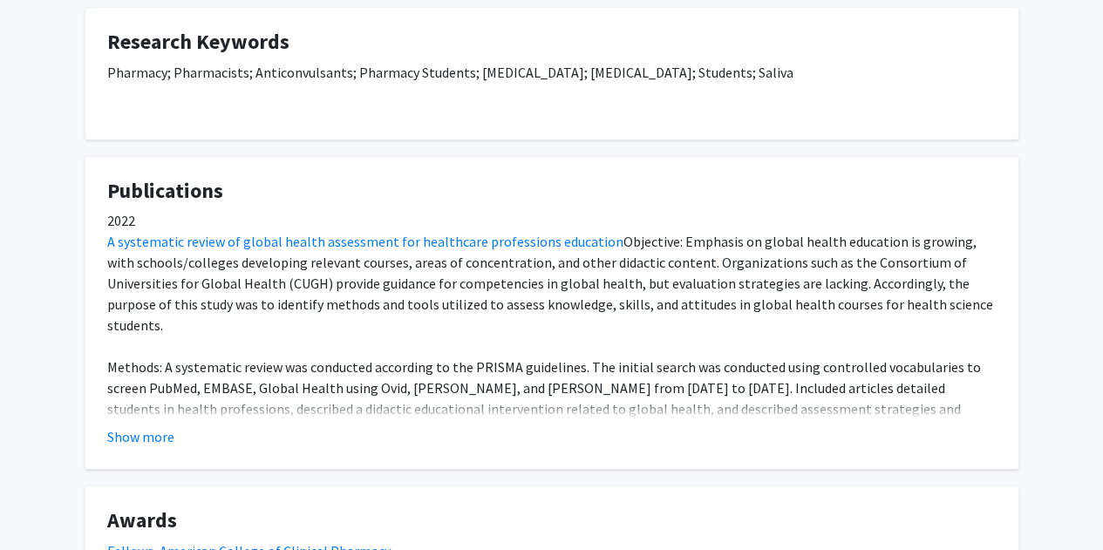
scroll to position [460, 0]
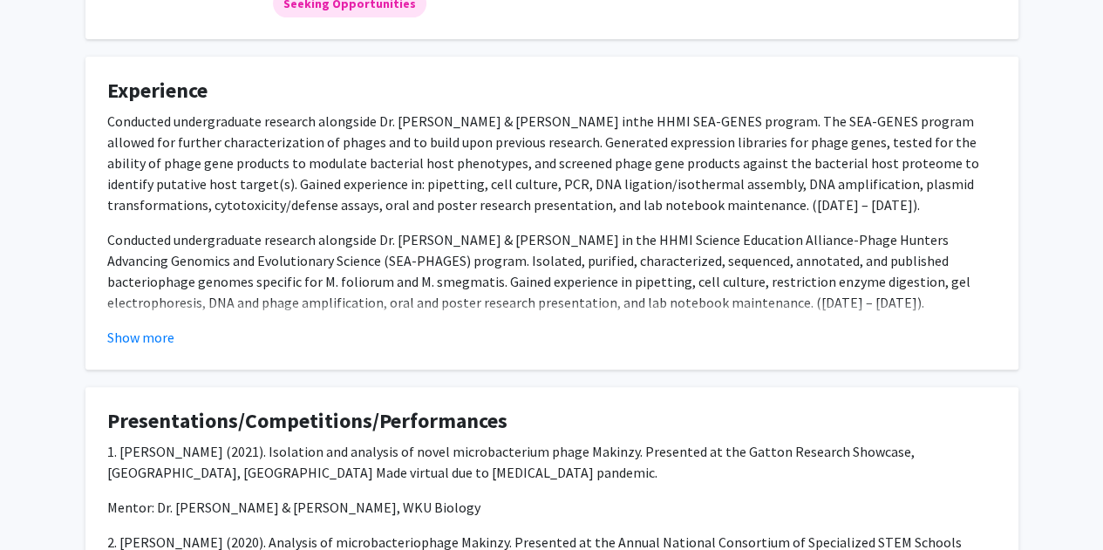
scroll to position [256, 0]
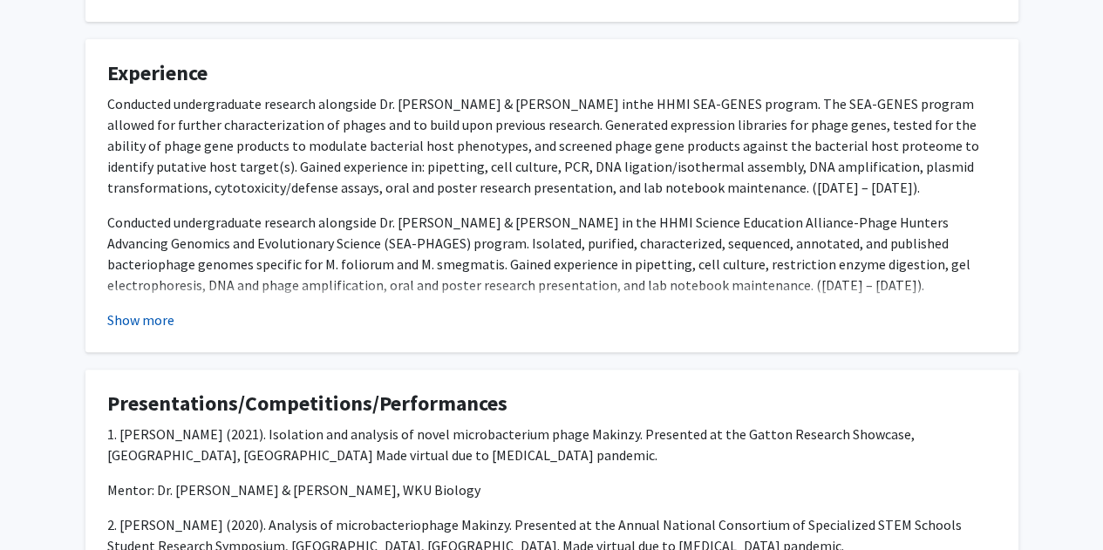
click at [126, 318] on button "Show more" at bounding box center [140, 320] width 67 height 21
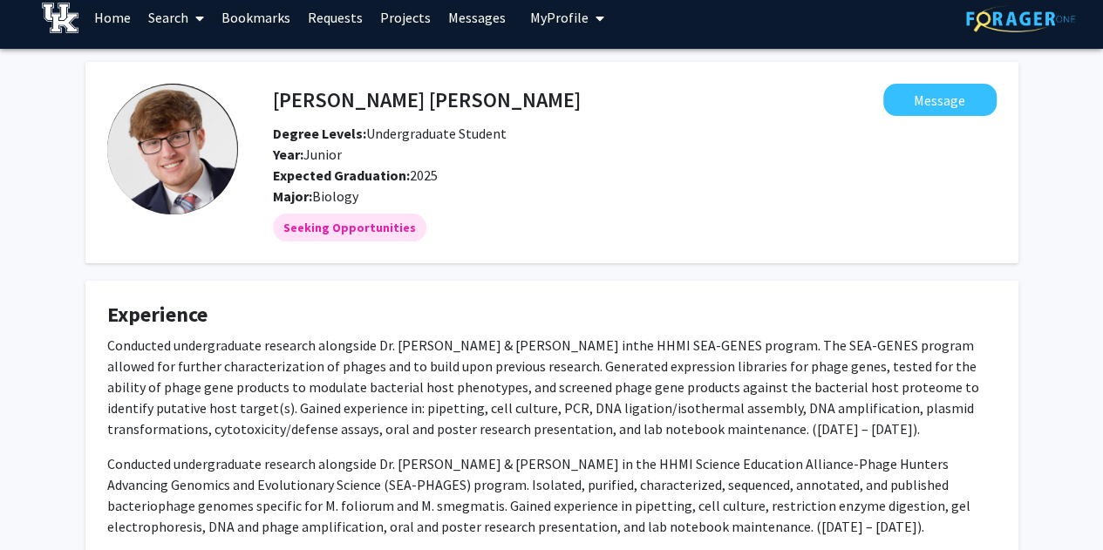
scroll to position [0, 0]
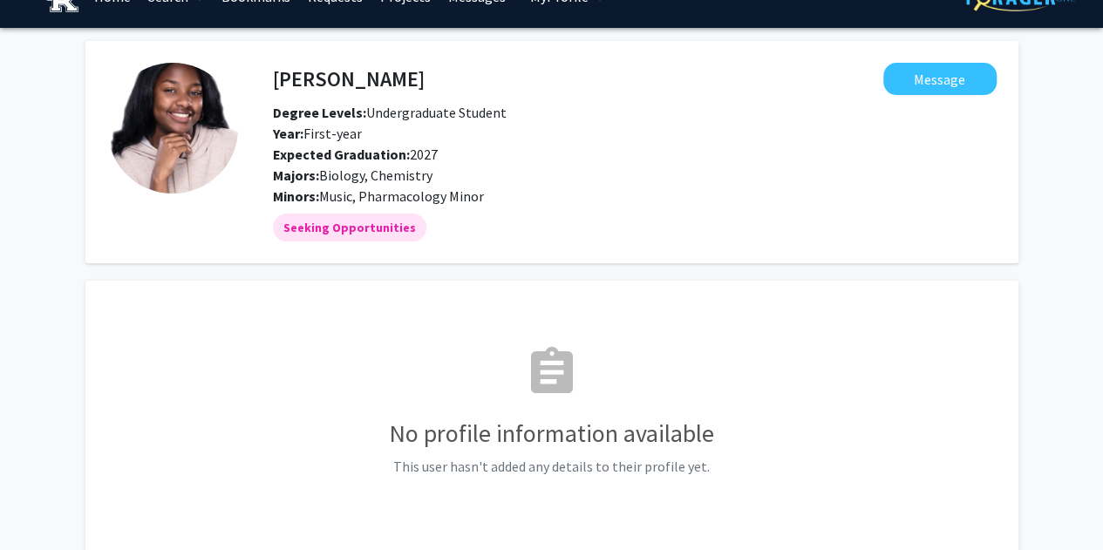
scroll to position [38, 0]
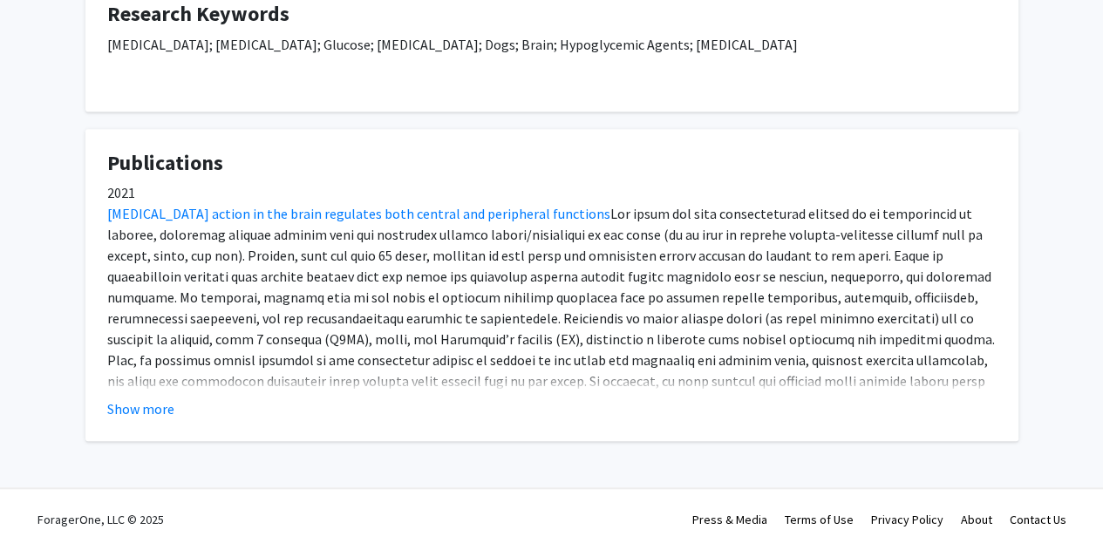
scroll to position [506, 0]
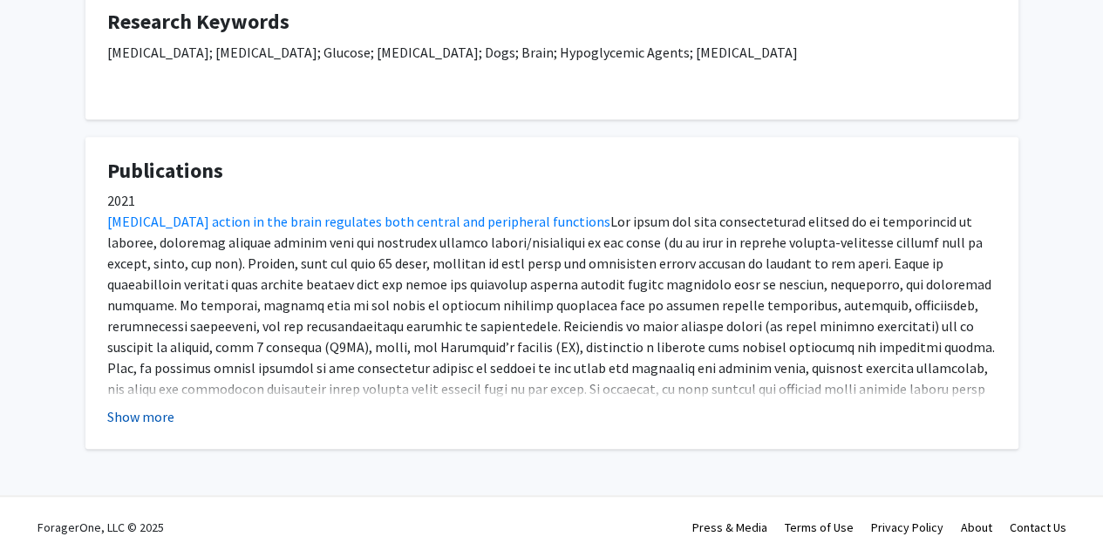
click at [152, 421] on button "Show more" at bounding box center [140, 416] width 67 height 21
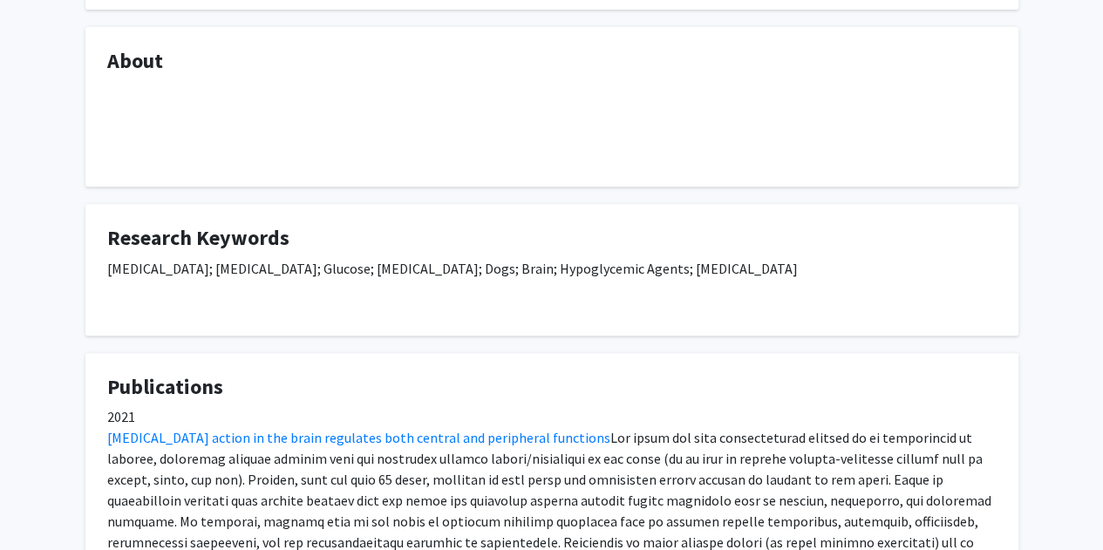
scroll to position [0, 0]
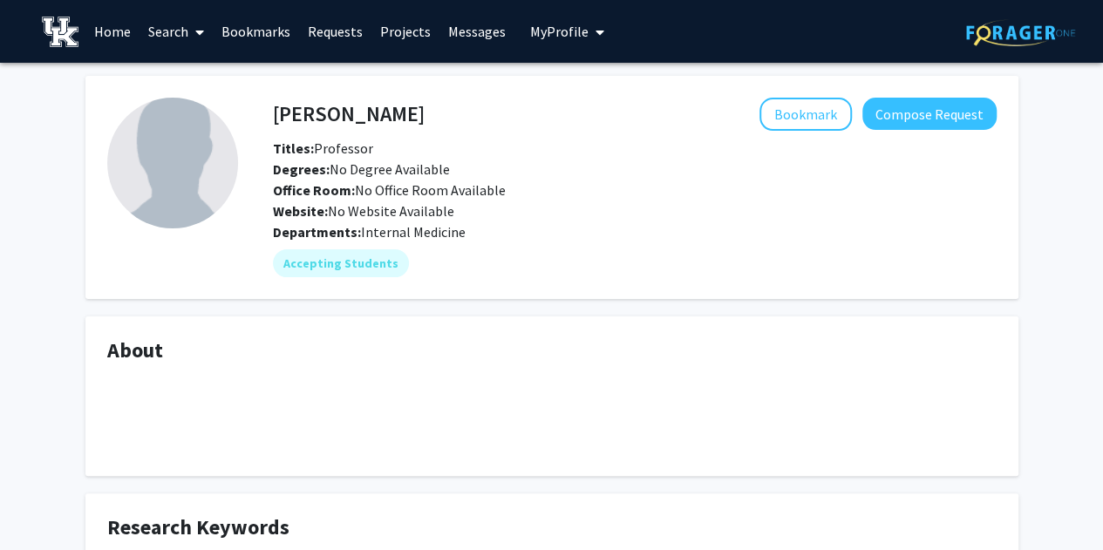
click at [337, 93] on fg-card "[PERSON_NAME] Bookmark Compose Request Titles: Professor Degrees: No Degree Ava…" at bounding box center [551, 187] width 933 height 223
click at [342, 110] on h4 "[PERSON_NAME]" at bounding box center [349, 114] width 152 height 32
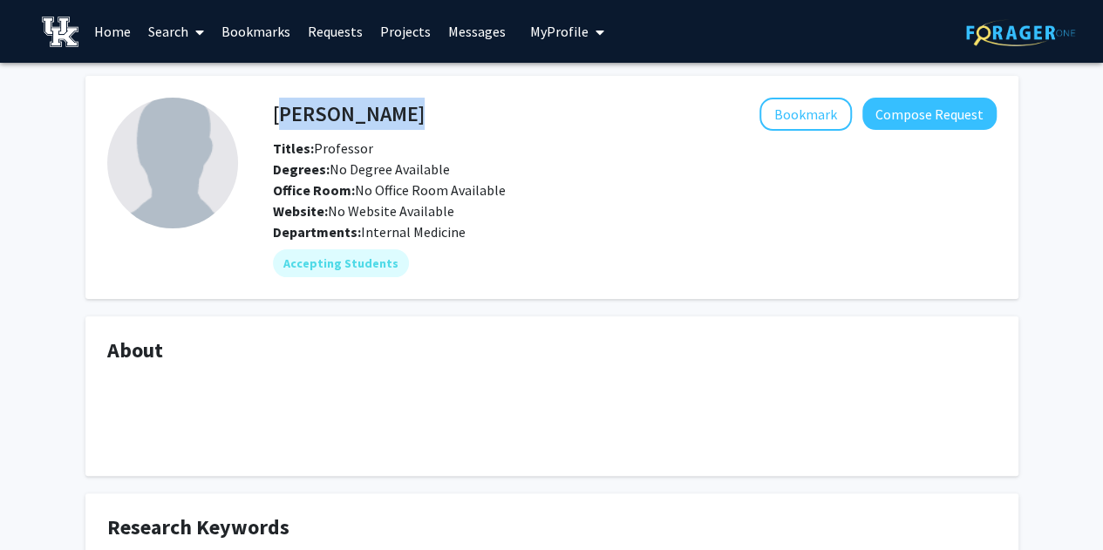
click at [342, 110] on h4 "[PERSON_NAME]" at bounding box center [349, 114] width 152 height 32
copy h4 "[PERSON_NAME]"
click at [342, 110] on h4 "[PERSON_NAME]" at bounding box center [349, 114] width 152 height 32
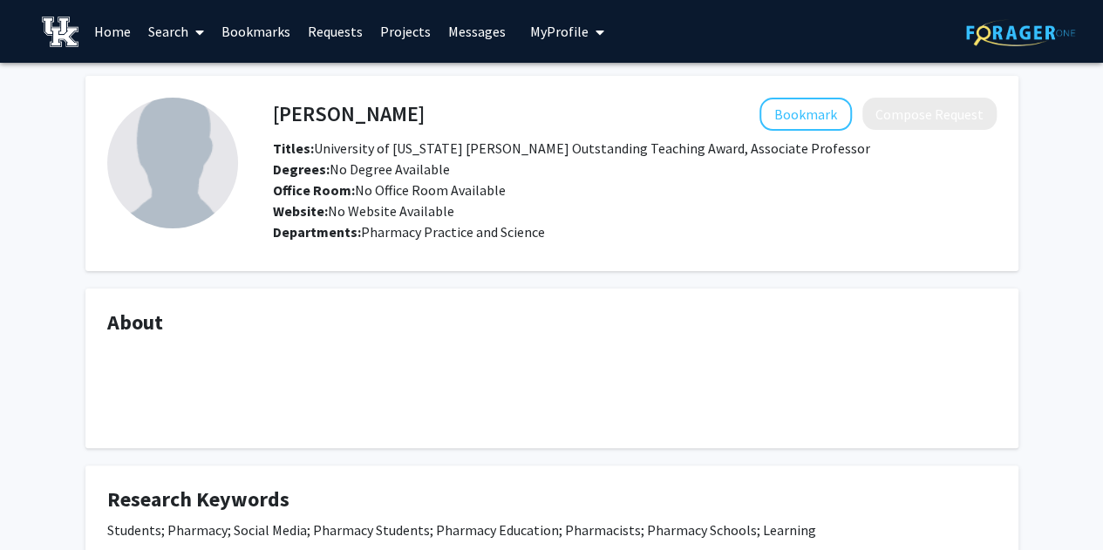
click at [338, 94] on fg-card "Jeffrey Cain Bookmark Compose Request Titles: University of Kentucky Provost's …" at bounding box center [551, 173] width 933 height 195
click at [345, 111] on h4 "Jeffrey Cain" at bounding box center [349, 114] width 152 height 32
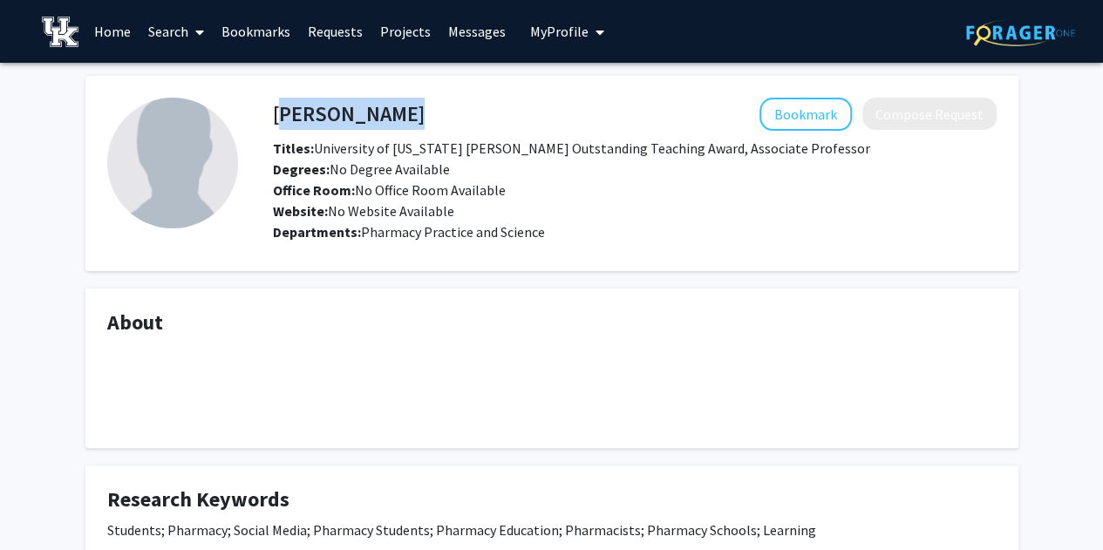
click at [345, 111] on h4 "Jeffrey Cain" at bounding box center [349, 114] width 152 height 32
copy h4 "Jeffrey Cain"
click at [345, 111] on h4 "[PERSON_NAME]" at bounding box center [349, 114] width 152 height 32
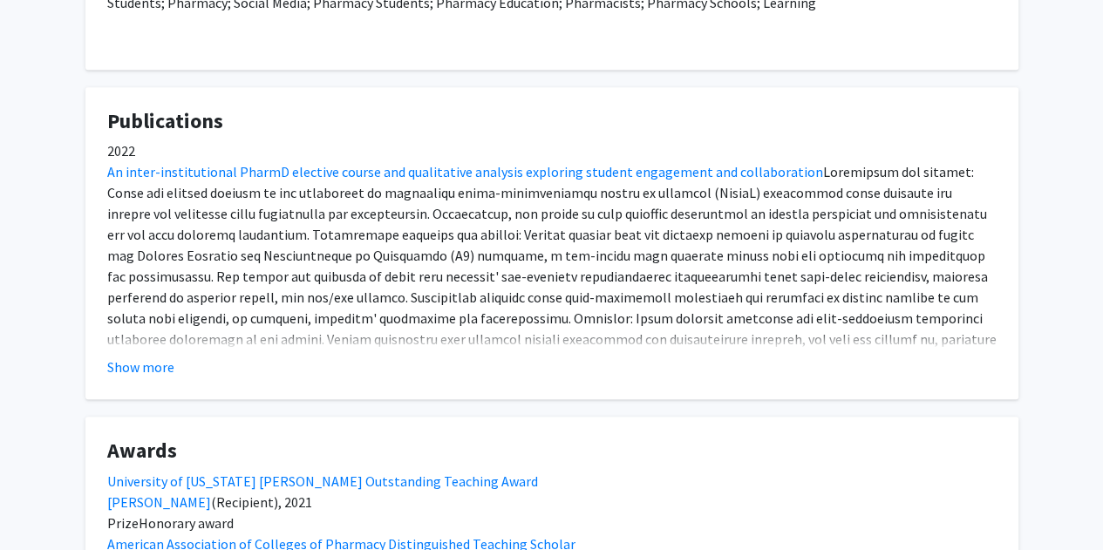
scroll to position [526, 0]
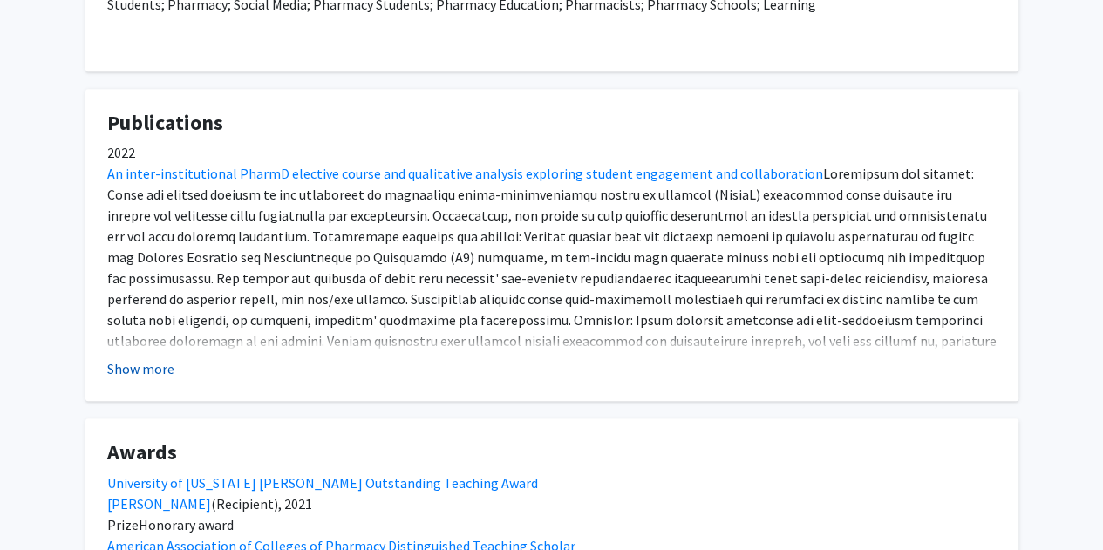
click at [137, 368] on button "Show more" at bounding box center [140, 369] width 67 height 21
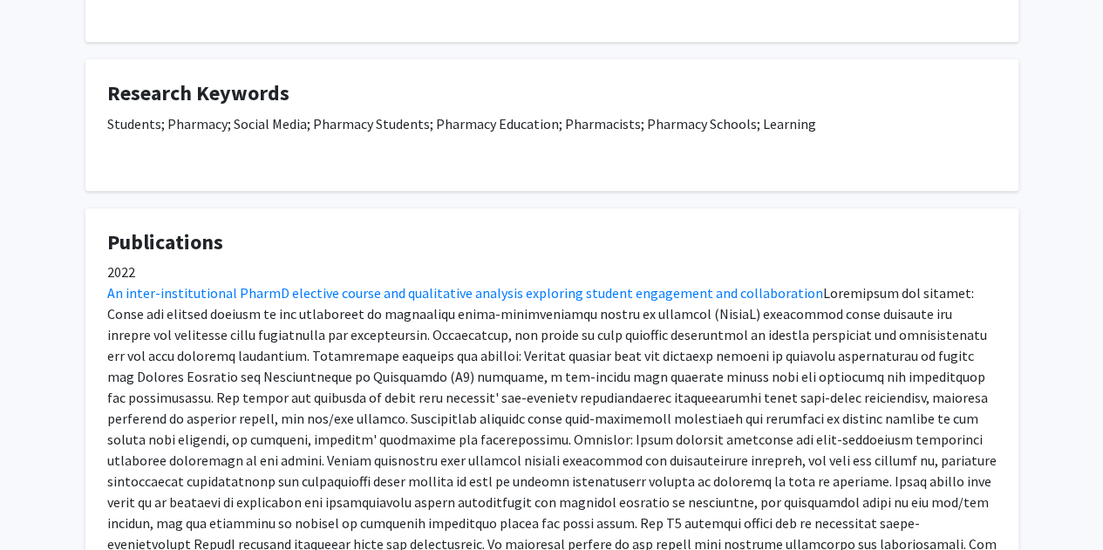
scroll to position [0, 0]
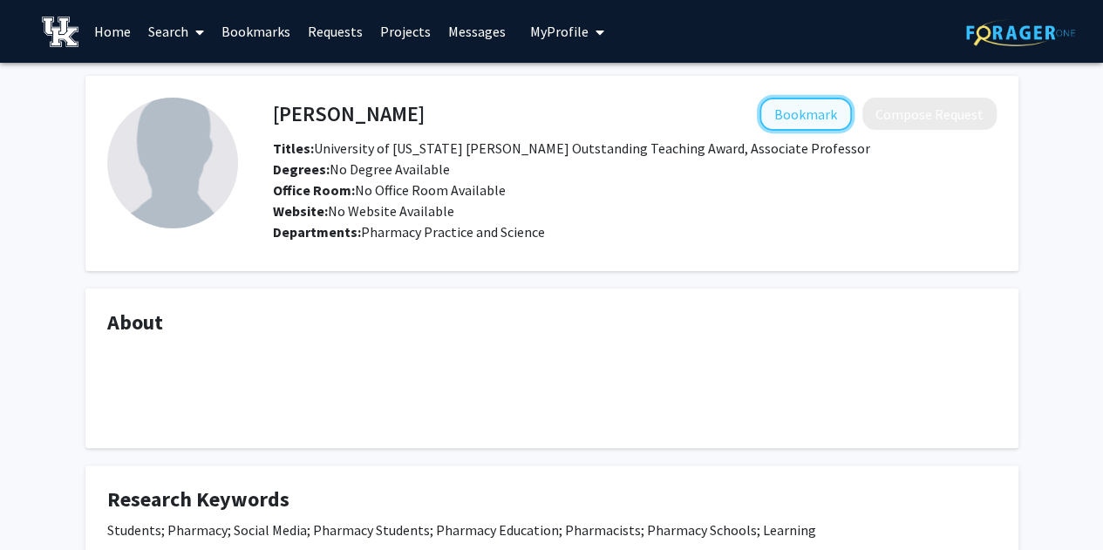
click at [788, 114] on button "Bookmark" at bounding box center [806, 114] width 92 height 33
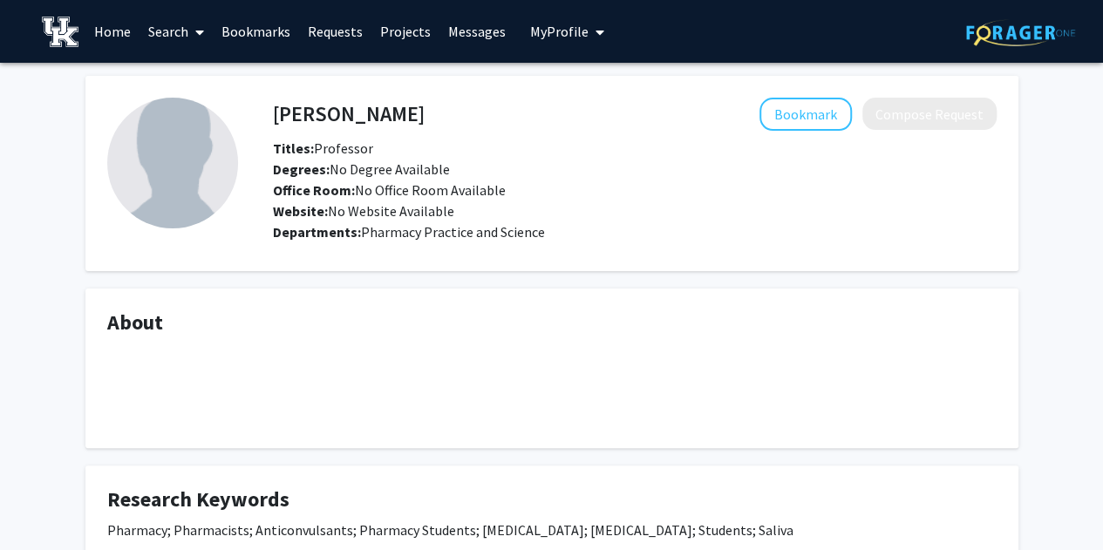
click at [359, 107] on h4 "[PERSON_NAME]" at bounding box center [349, 114] width 152 height 32
copy h4 "[PERSON_NAME]"
click at [359, 107] on h4 "[PERSON_NAME]" at bounding box center [349, 114] width 152 height 32
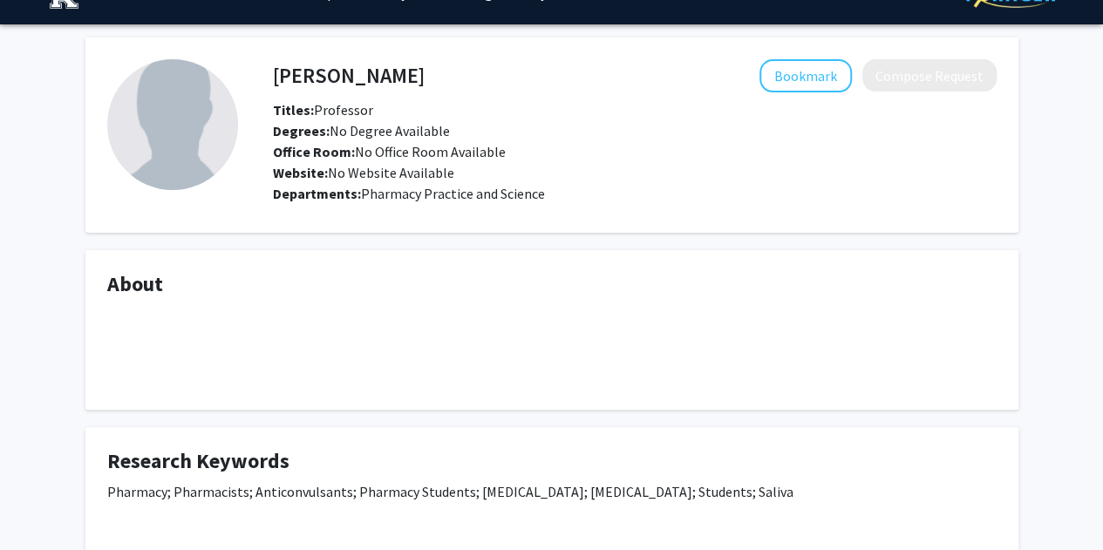
scroll to position [47, 0]
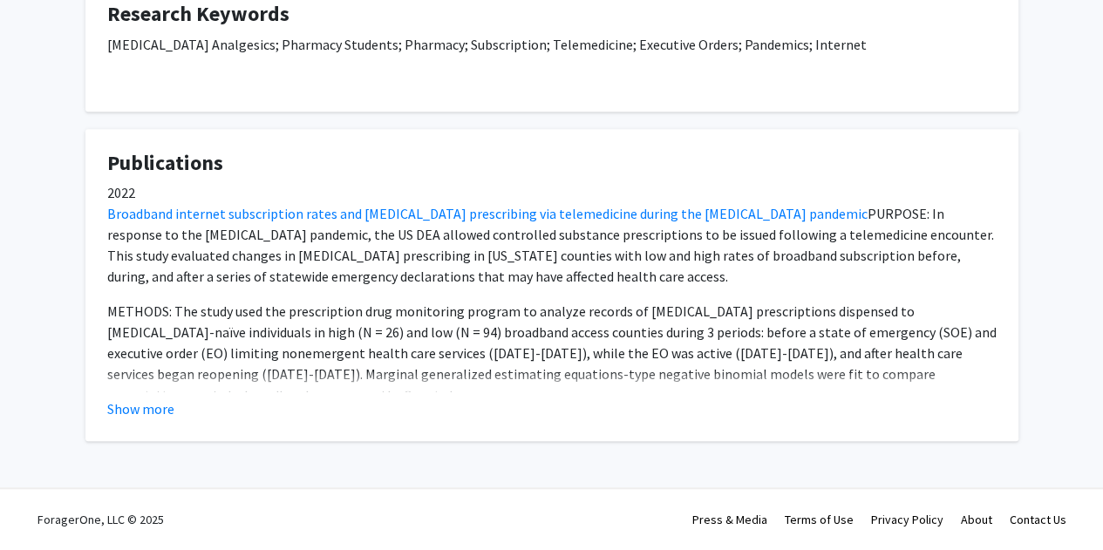
scroll to position [463, 0]
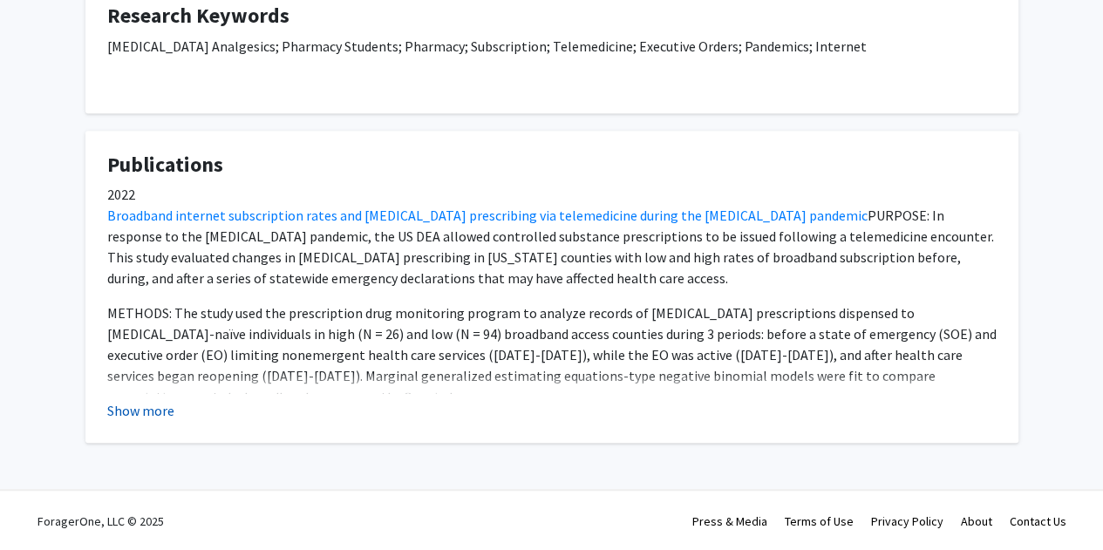
click at [152, 409] on button "Show more" at bounding box center [140, 410] width 67 height 21
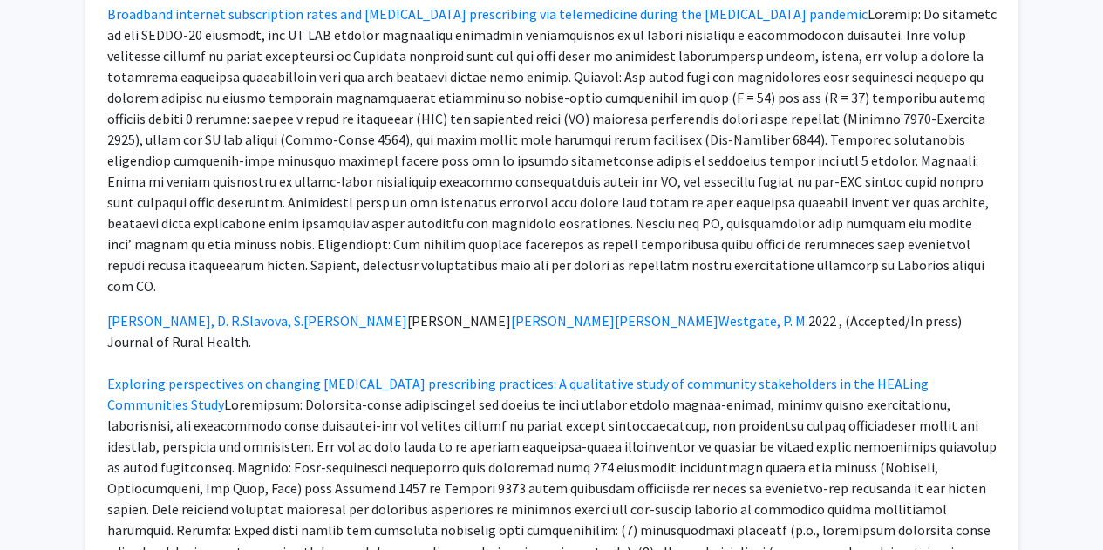
scroll to position [1119, 0]
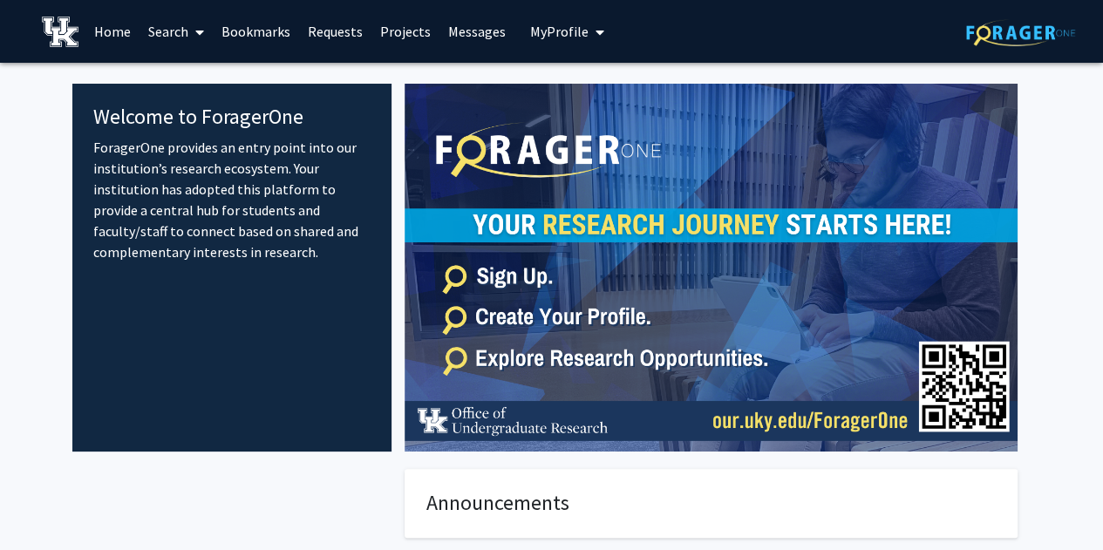
click at [400, 12] on link "Projects" at bounding box center [406, 31] width 68 height 61
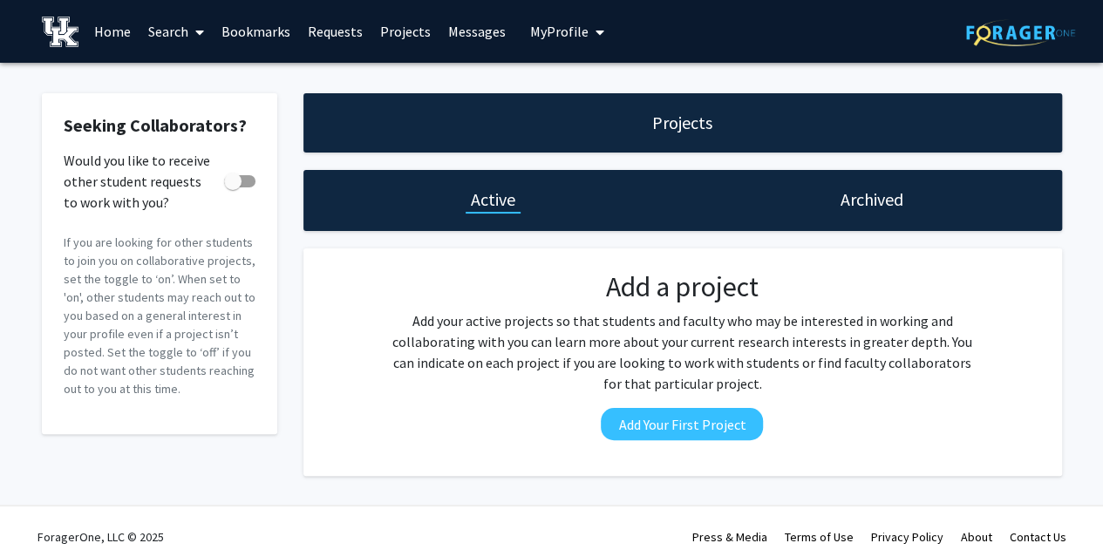
click at [280, 29] on link "Bookmarks" at bounding box center [256, 31] width 86 height 61
